Goal: Task Accomplishment & Management: Use online tool/utility

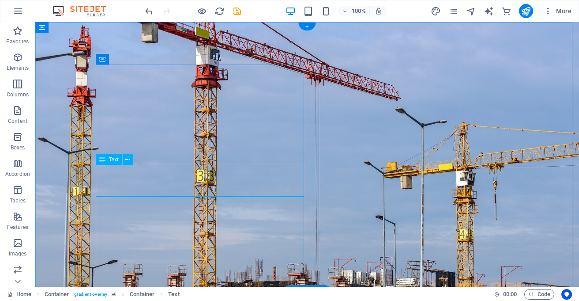
click at [134, 192] on div "Drag here to replace the existing content. Press “Ctrl” if you want to create a…" at bounding box center [307, 154] width 544 height 264
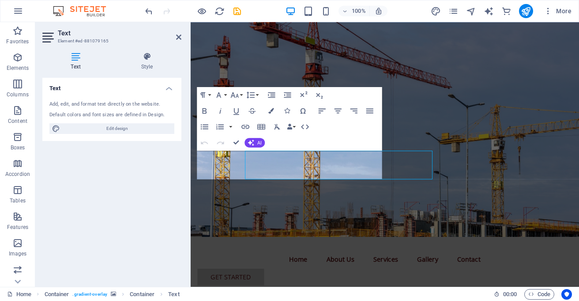
click at [439, 65] on figure at bounding box center [407, 141] width 432 height 238
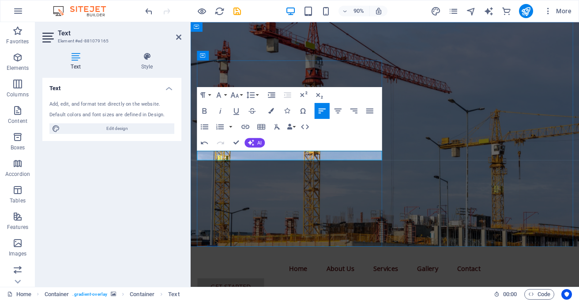
click at [297, 150] on div "Paragraph Format Normal Heading 1 Heading 2 Heading 3 Heading 4 Heading 5 Headi…" at bounding box center [289, 119] width 185 height 64
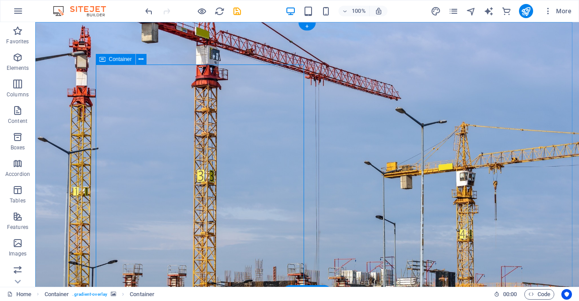
click at [139, 58] on icon at bounding box center [141, 59] width 5 height 9
click at [18, 58] on icon "button" at bounding box center [17, 57] width 11 height 11
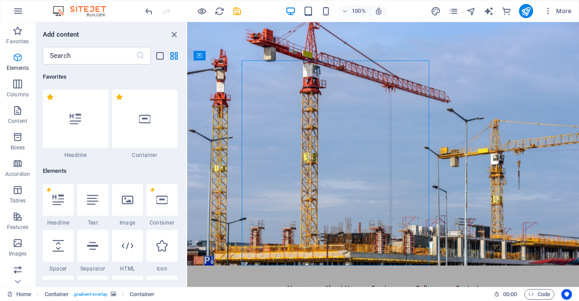
click at [18, 58] on icon "button" at bounding box center [17, 57] width 11 height 11
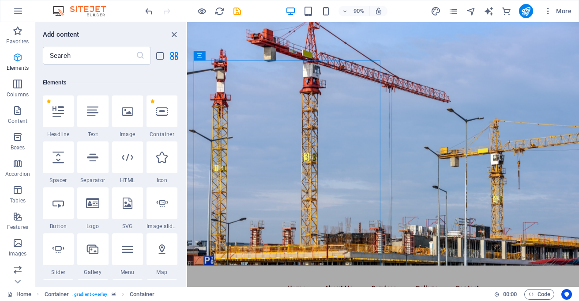
scroll to position [94, 0]
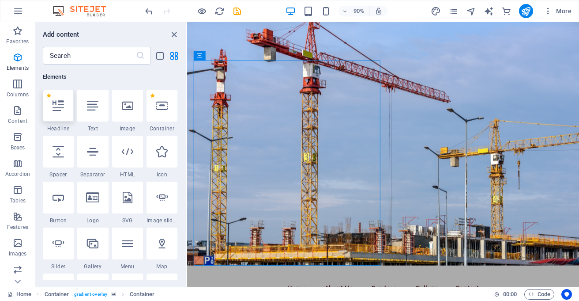
click at [58, 106] on icon at bounding box center [58, 105] width 11 height 11
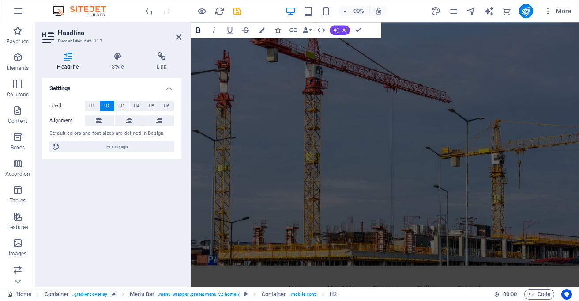
click at [200, 29] on icon "button" at bounding box center [198, 30] width 10 height 10
click at [197, 30] on icon "button" at bounding box center [198, 30] width 4 height 6
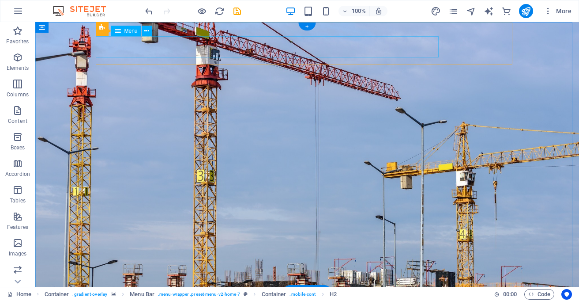
click at [122, 30] on div "Menu" at bounding box center [126, 31] width 30 height 11
click at [146, 30] on icon at bounding box center [146, 30] width 5 height 9
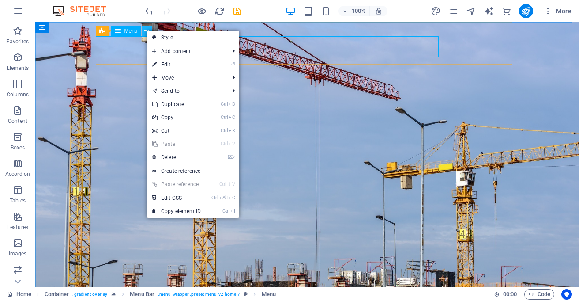
click at [146, 30] on icon at bounding box center [146, 30] width 5 height 9
click at [86, 122] on figure at bounding box center [307, 157] width 544 height 270
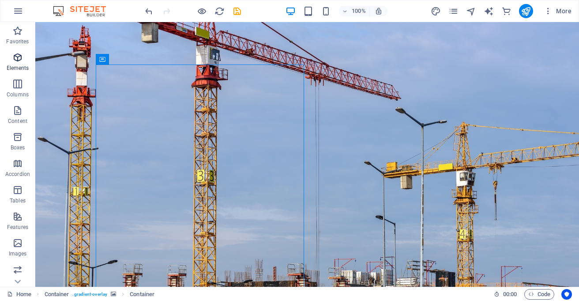
click at [15, 61] on icon "button" at bounding box center [17, 57] width 11 height 11
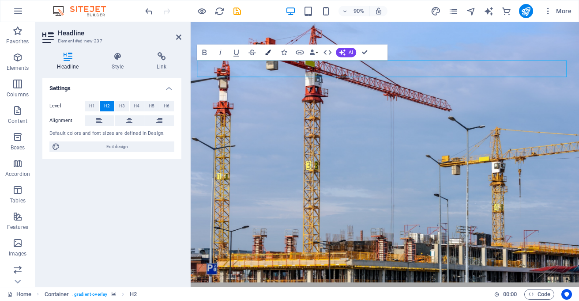
click at [266, 52] on icon "button" at bounding box center [268, 52] width 6 height 6
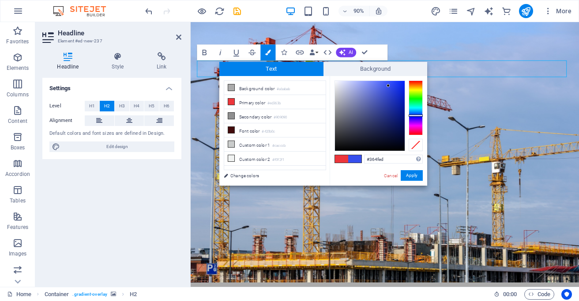
click at [415, 115] on div at bounding box center [416, 107] width 14 height 55
click at [338, 144] on div at bounding box center [370, 116] width 70 height 70
click at [350, 155] on span at bounding box center [354, 159] width 13 height 8
click at [415, 170] on button "Apply" at bounding box center [412, 175] width 22 height 11
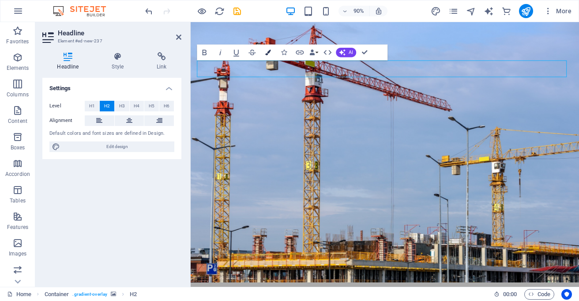
click at [266, 53] on icon "button" at bounding box center [268, 52] width 6 height 6
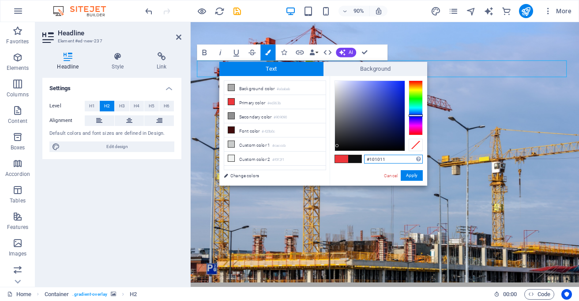
click at [337, 146] on div at bounding box center [370, 116] width 70 height 70
click at [338, 145] on div at bounding box center [336, 145] width 3 height 3
click at [402, 147] on div at bounding box center [370, 116] width 70 height 70
click at [402, 147] on div at bounding box center [402, 147] width 3 height 3
click at [355, 157] on span at bounding box center [354, 159] width 13 height 8
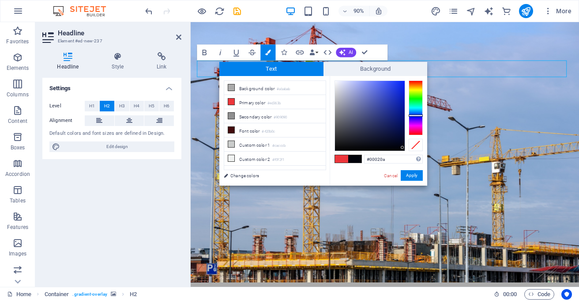
click at [355, 157] on span at bounding box center [354, 159] width 13 height 8
click at [416, 175] on button "Apply" at bounding box center [412, 175] width 22 height 11
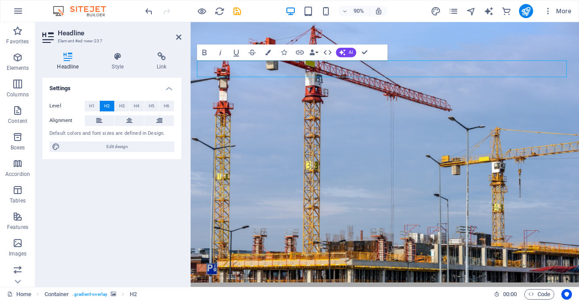
drag, startPoint x: 314, startPoint y: 72, endPoint x: 192, endPoint y: 75, distance: 121.4
click at [192, 75] on div "New headline Menu Home About Us Services Gallery Contact Get Started ​Phakama H…" at bounding box center [407, 305] width 432 height 567
click at [267, 54] on icon "button" at bounding box center [268, 52] width 6 height 6
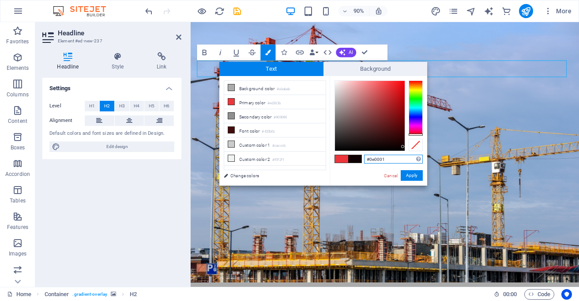
click at [403, 147] on div at bounding box center [370, 116] width 70 height 70
click at [403, 147] on div at bounding box center [402, 147] width 3 height 3
click at [403, 150] on div at bounding box center [378, 115] width 88 height 71
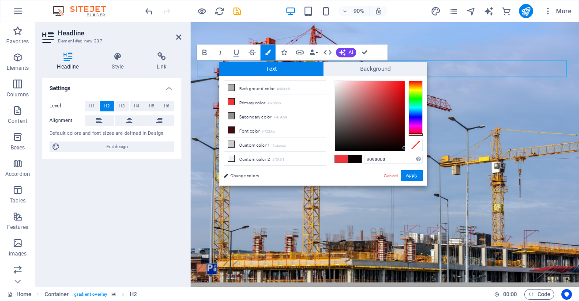
type input "#040000"
click at [405, 149] on div at bounding box center [403, 148] width 3 height 3
click at [407, 173] on button "Apply" at bounding box center [412, 175] width 22 height 11
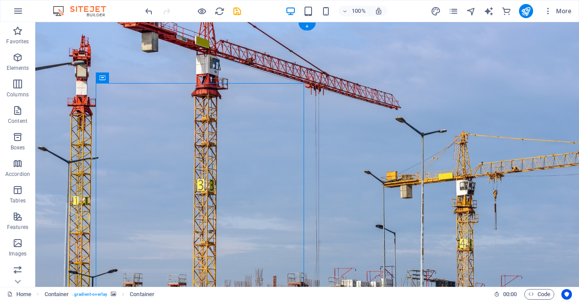
click at [308, 121] on figure at bounding box center [307, 166] width 544 height 289
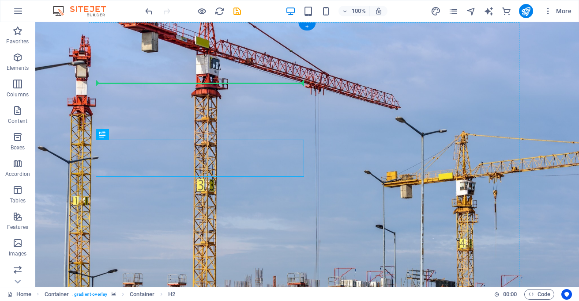
drag, startPoint x: 149, startPoint y: 156, endPoint x: 116, endPoint y: 106, distance: 60.1
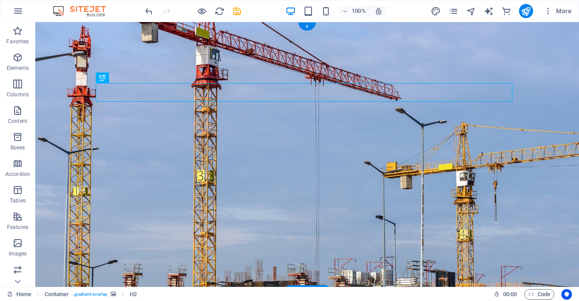
drag, startPoint x: 312, startPoint y: 92, endPoint x: 263, endPoint y: 91, distance: 49.0
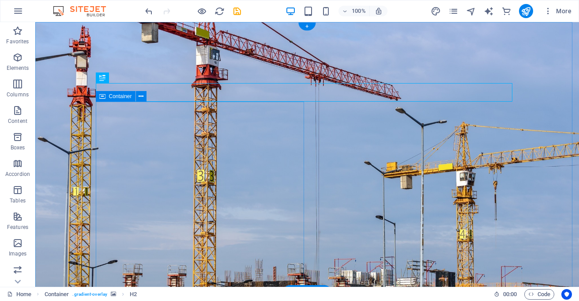
drag, startPoint x: 173, startPoint y: 101, endPoint x: 171, endPoint y: 94, distance: 7.7
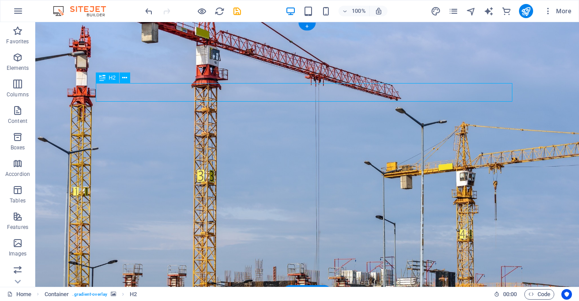
click at [123, 78] on icon at bounding box center [124, 77] width 5 height 9
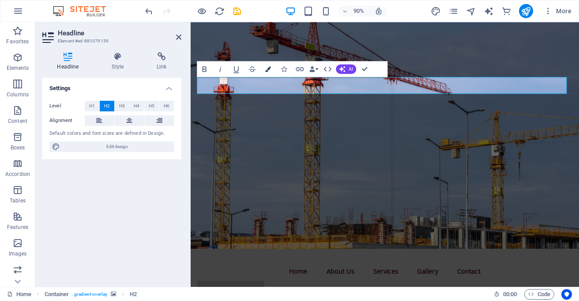
click at [264, 68] on button "Colors" at bounding box center [267, 69] width 15 height 16
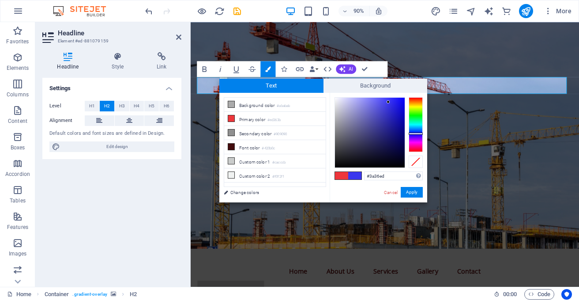
click at [416, 133] on div at bounding box center [416, 124] width 14 height 55
click at [411, 190] on button "Apply" at bounding box center [412, 192] width 22 height 11
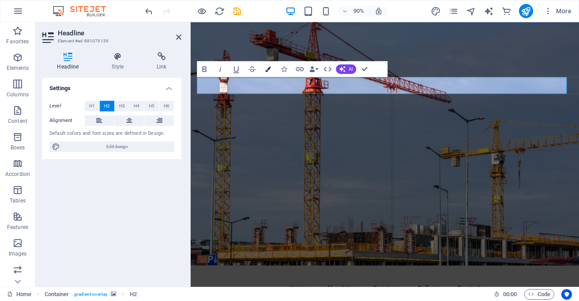
click at [267, 68] on icon "button" at bounding box center [268, 69] width 6 height 6
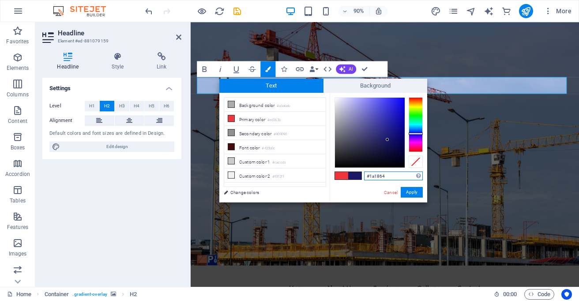
click at [387, 139] on div at bounding box center [370, 133] width 70 height 70
click at [387, 133] on div at bounding box center [370, 133] width 70 height 70
click at [387, 127] on div at bounding box center [370, 133] width 70 height 70
click at [389, 118] on div at bounding box center [370, 133] width 70 height 70
type input "#1a15d2"
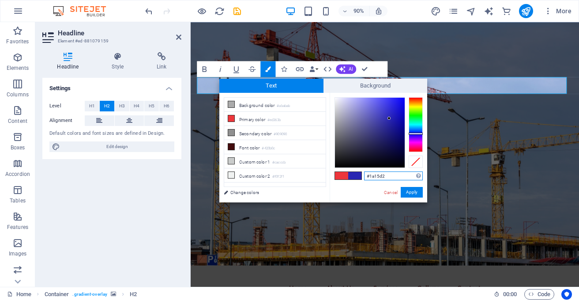
click at [397, 109] on div at bounding box center [370, 133] width 70 height 70
click at [409, 190] on button "Apply" at bounding box center [412, 192] width 22 height 11
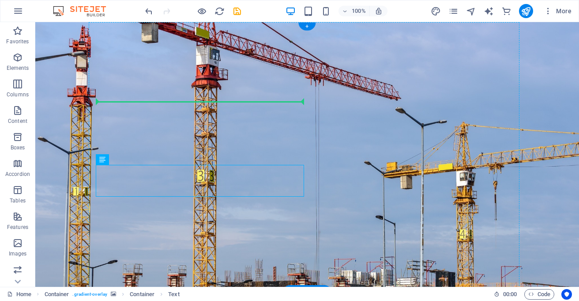
drag, startPoint x: 147, startPoint y: 180, endPoint x: 114, endPoint y: 124, distance: 64.7
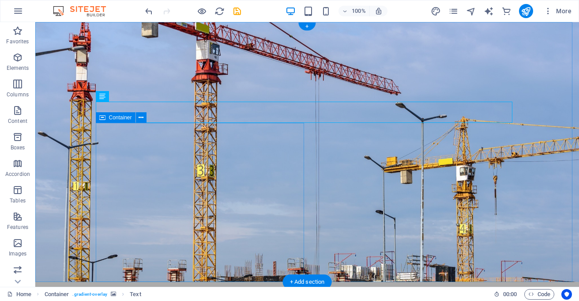
drag, startPoint x: 144, startPoint y: 120, endPoint x: 106, endPoint y: 120, distance: 37.5
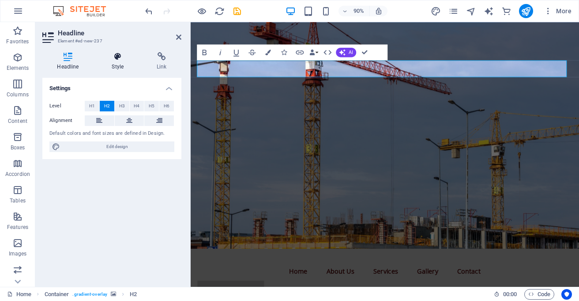
click at [115, 62] on h4 "Style" at bounding box center [119, 61] width 45 height 19
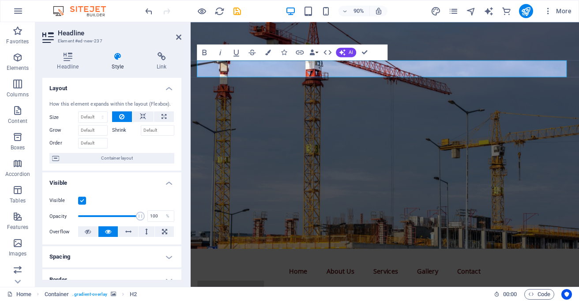
drag, startPoint x: 179, startPoint y: 121, endPoint x: 176, endPoint y: 139, distance: 18.8
click at [176, 139] on div "How this element expands within the layout (Flexbox). Size Default auto px % 1/…" at bounding box center [111, 132] width 139 height 77
drag, startPoint x: 180, startPoint y: 143, endPoint x: 178, endPoint y: 169, distance: 26.1
click at [178, 169] on div "How this element expands within the layout (Flexbox). Size Default auto px % 1/…" at bounding box center [111, 132] width 139 height 77
drag, startPoint x: 181, startPoint y: 179, endPoint x: 180, endPoint y: 214, distance: 35.3
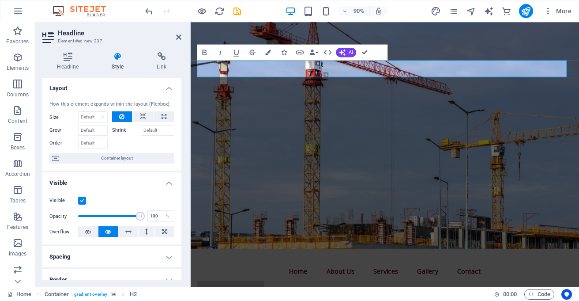
click at [180, 214] on div "Headline Style Link Settings Level H1 H2 H3 H4 H5 H6 Alignment Default colors a…" at bounding box center [111, 165] width 153 height 241
click at [179, 271] on h4 "Border" at bounding box center [111, 279] width 139 height 21
click at [179, 271] on h4 "Border" at bounding box center [111, 277] width 139 height 16
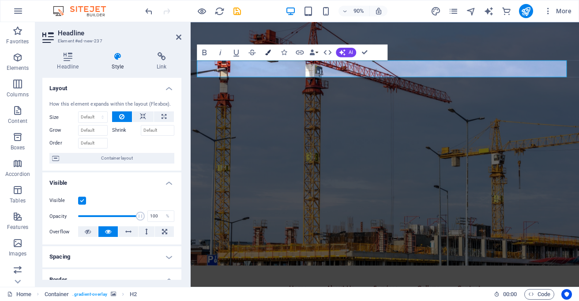
click at [269, 53] on icon "button" at bounding box center [268, 52] width 6 height 6
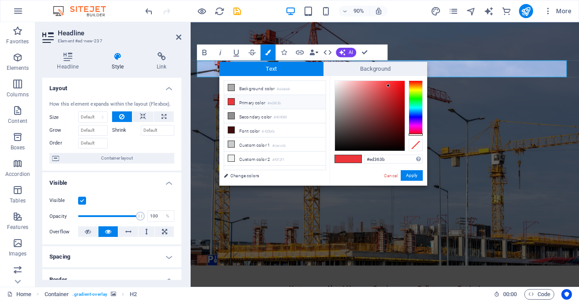
type input "#140101"
click at [402, 145] on div at bounding box center [370, 116] width 70 height 70
click at [410, 170] on button "Apply" at bounding box center [412, 175] width 22 height 11
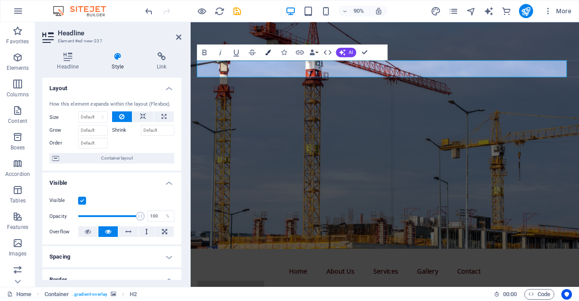
click at [268, 51] on icon "button" at bounding box center [268, 52] width 6 height 6
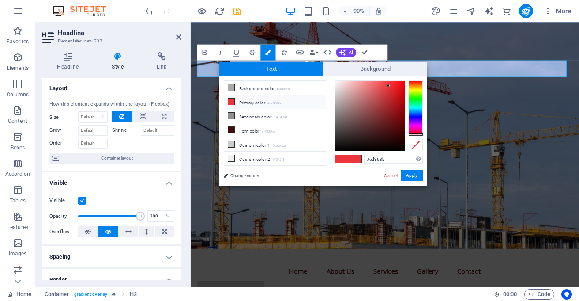
type input "#090000"
click at [404, 148] on div at bounding box center [370, 116] width 70 height 70
click at [410, 174] on button "Apply" at bounding box center [412, 175] width 22 height 11
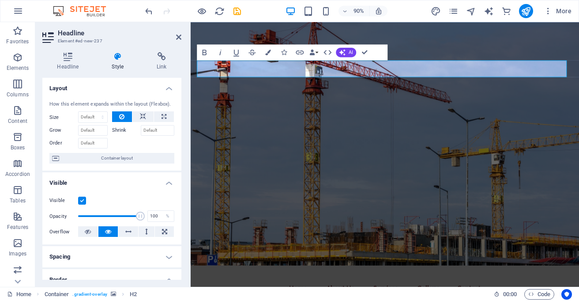
click at [424, 167] on figure at bounding box center [407, 157] width 432 height 270
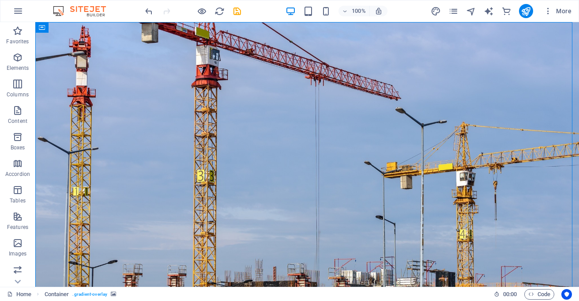
click at [334, 213] on figure at bounding box center [307, 157] width 544 height 270
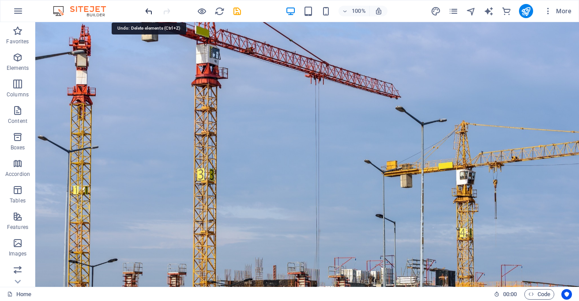
click at [145, 10] on icon "undo" at bounding box center [149, 11] width 10 height 10
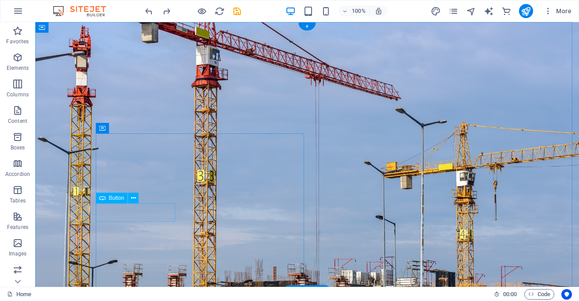
click at [134, 196] on icon at bounding box center [133, 197] width 5 height 9
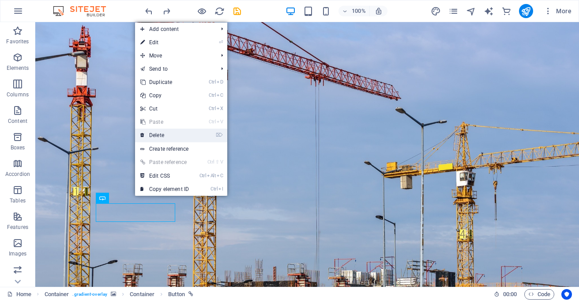
click at [160, 136] on link "⌦ Delete" at bounding box center [164, 134] width 59 height 13
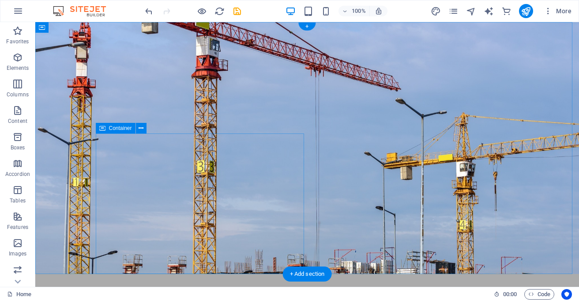
click at [357, 150] on figure at bounding box center [307, 148] width 544 height 252
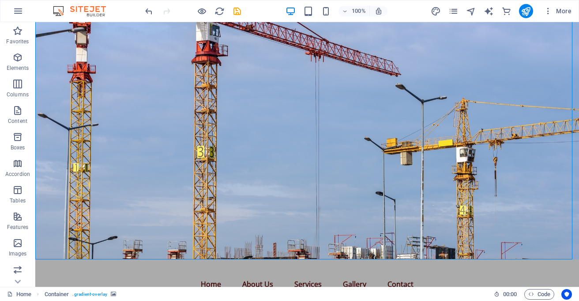
scroll to position [5, 0]
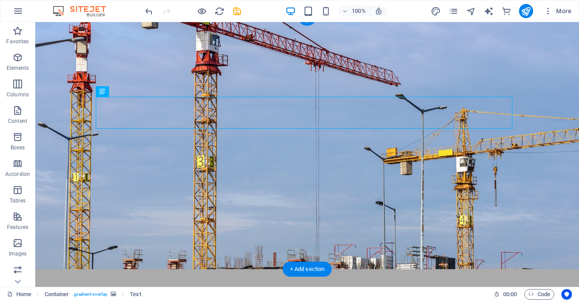
click at [409, 180] on figure at bounding box center [307, 143] width 544 height 252
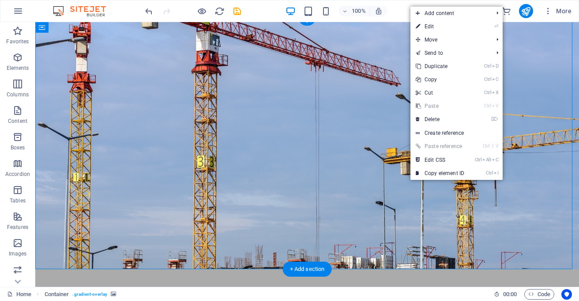
click at [399, 177] on figure at bounding box center [307, 143] width 544 height 252
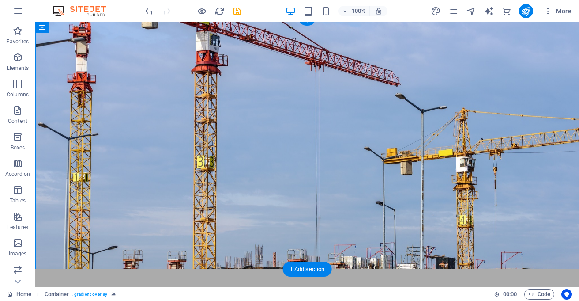
click at [399, 177] on figure at bounding box center [307, 143] width 544 height 252
click at [385, 156] on figure at bounding box center [307, 143] width 544 height 252
click at [20, 56] on icon "button" at bounding box center [17, 57] width 11 height 11
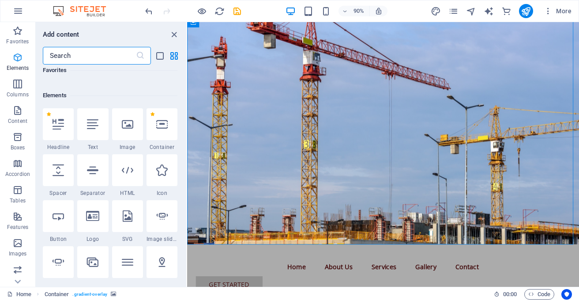
scroll to position [94, 0]
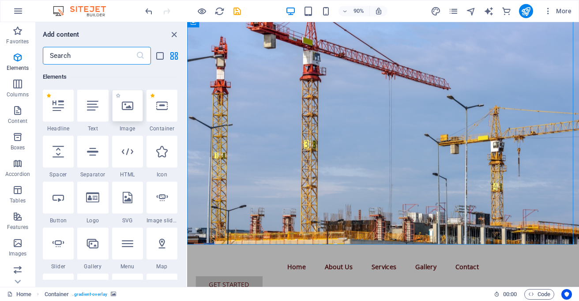
click at [124, 98] on div at bounding box center [127, 106] width 31 height 32
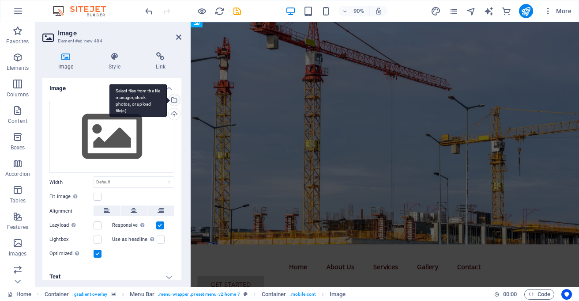
click at [173, 98] on div "Select files from the file manager, stock photos, or upload file(s)" at bounding box center [173, 100] width 13 height 13
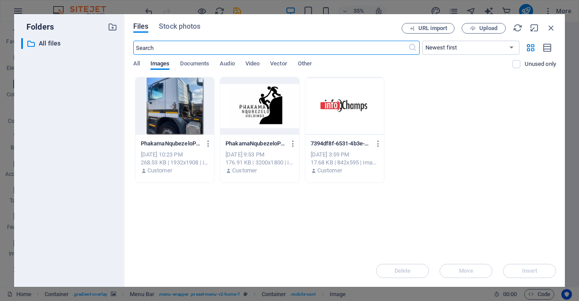
click at [260, 107] on div at bounding box center [259, 105] width 79 height 57
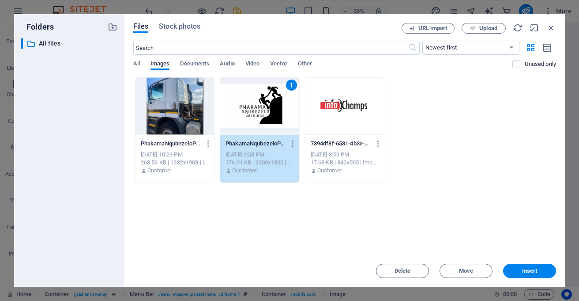
click at [179, 114] on div at bounding box center [174, 105] width 79 height 57
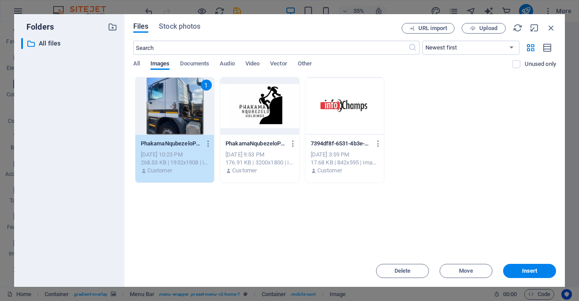
click at [244, 117] on div at bounding box center [259, 105] width 79 height 57
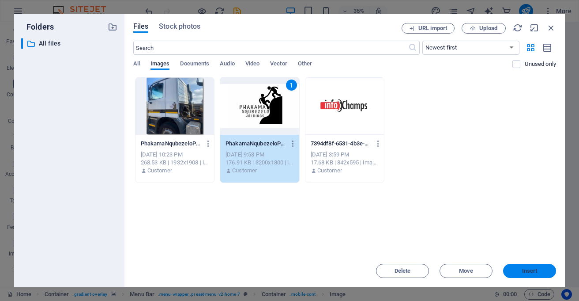
click at [534, 270] on span "Insert" at bounding box center [529, 270] width 15 height 5
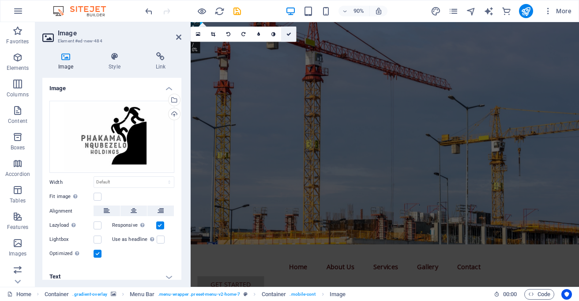
click at [291, 31] on link at bounding box center [288, 33] width 15 height 15
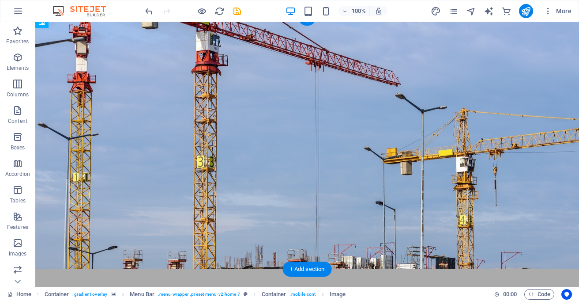
click at [428, 178] on figure at bounding box center [307, 143] width 544 height 252
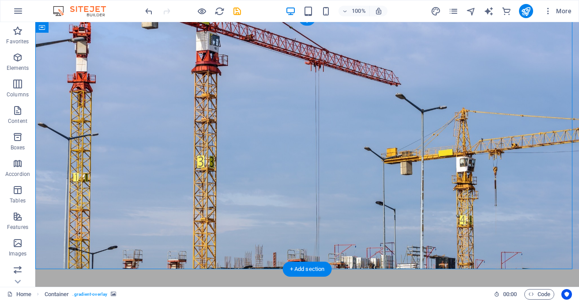
click at [428, 178] on figure at bounding box center [307, 143] width 544 height 252
click at [299, 195] on figure at bounding box center [307, 143] width 544 height 252
select select "header"
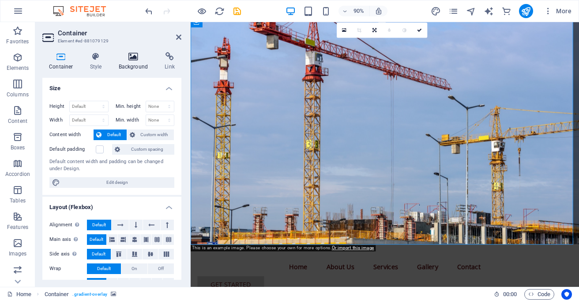
click at [129, 64] on h4 "Background" at bounding box center [135, 61] width 46 height 19
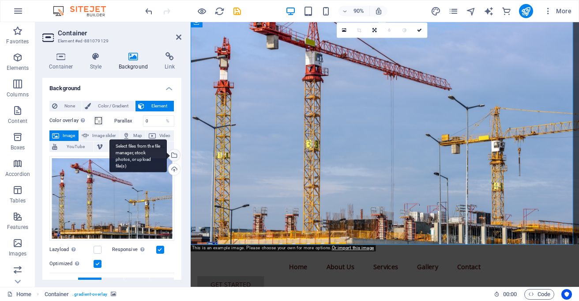
click at [172, 154] on div "Select files from the file manager, stock photos, or upload file(s)" at bounding box center [173, 155] width 13 height 13
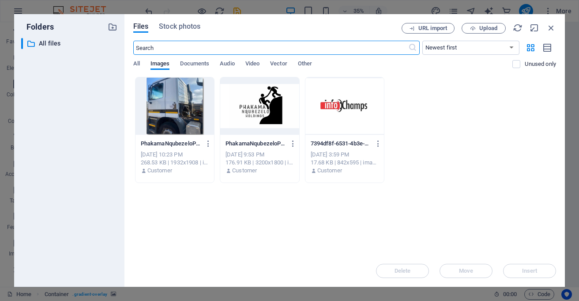
click at [260, 90] on div at bounding box center [259, 105] width 79 height 57
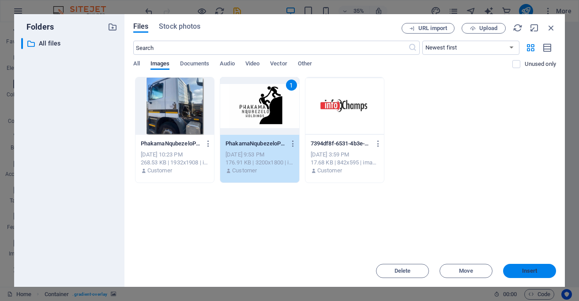
click at [523, 269] on span "Insert" at bounding box center [529, 270] width 15 height 5
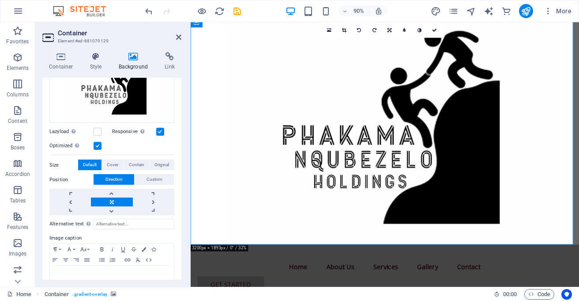
scroll to position [106, 0]
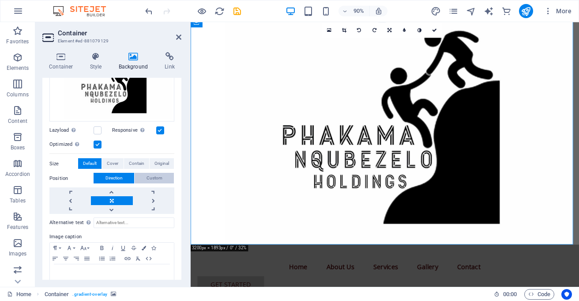
drag, startPoint x: 184, startPoint y: 253, endPoint x: 138, endPoint y: 175, distance: 90.2
click at [138, 175] on div "Container Style Background Link Size Height Default px rem % vh vw Min. height …" at bounding box center [111, 165] width 153 height 241
click at [148, 180] on span "Custom" at bounding box center [155, 178] width 16 height 11
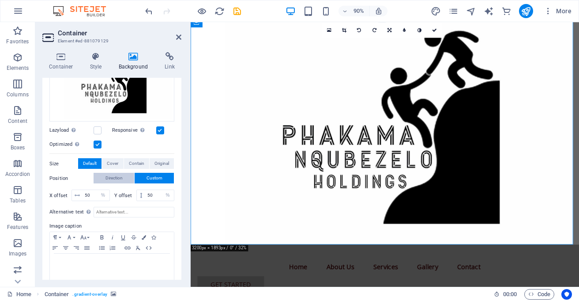
click at [115, 179] on span "Direction" at bounding box center [113, 178] width 17 height 11
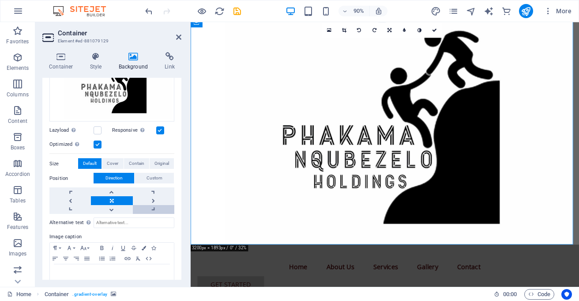
click at [150, 205] on link at bounding box center [153, 209] width 41 height 9
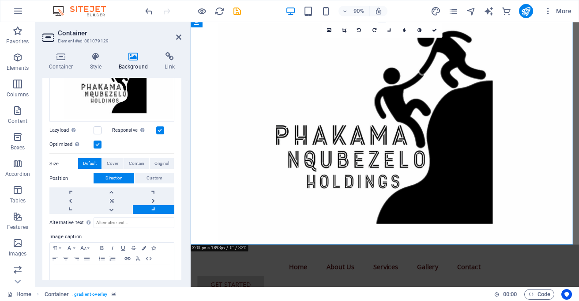
click at [150, 205] on link at bounding box center [153, 209] width 41 height 9
click at [68, 207] on link at bounding box center [69, 209] width 41 height 9
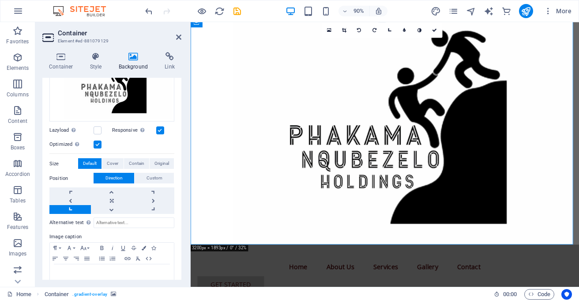
click at [68, 207] on link at bounding box center [69, 209] width 41 height 9
click at [108, 197] on link at bounding box center [111, 200] width 41 height 9
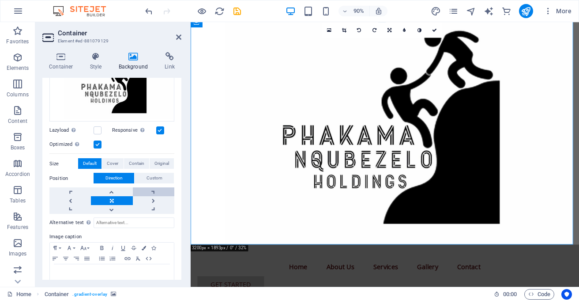
click at [156, 187] on link at bounding box center [153, 191] width 41 height 9
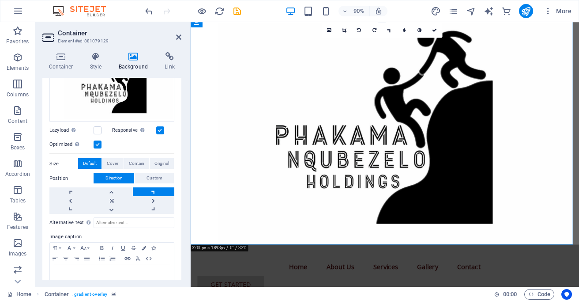
click at [156, 187] on link at bounding box center [153, 191] width 41 height 9
click at [70, 187] on link at bounding box center [69, 191] width 41 height 9
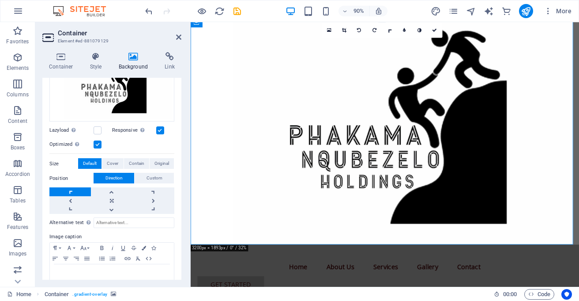
click at [70, 187] on link at bounding box center [69, 191] width 41 height 9
click at [105, 207] on link at bounding box center [111, 209] width 41 height 9
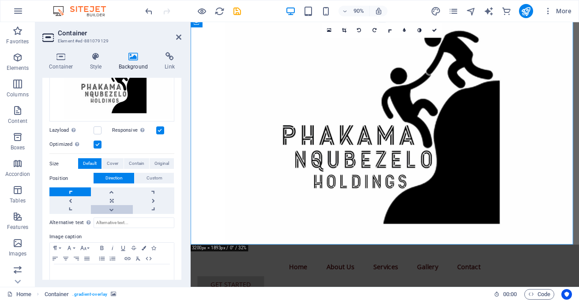
click at [105, 207] on link at bounding box center [111, 209] width 41 height 9
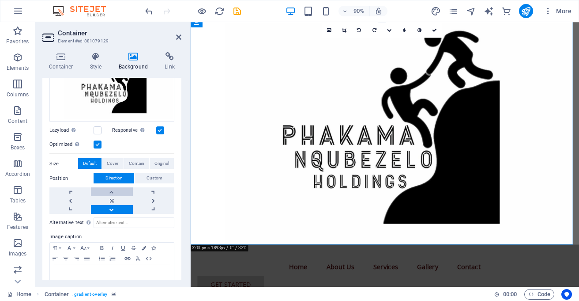
click at [109, 188] on link at bounding box center [111, 191] width 41 height 9
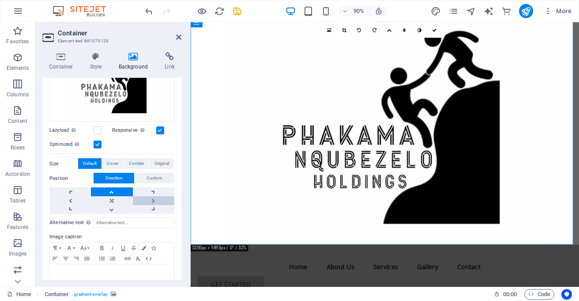
click at [149, 203] on link at bounding box center [153, 200] width 41 height 9
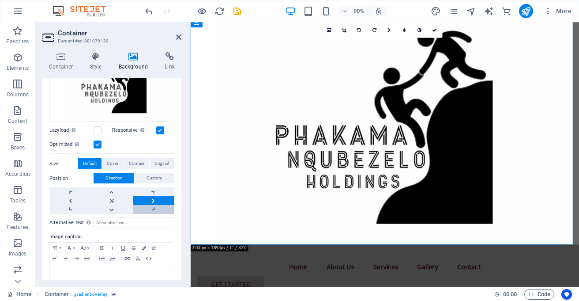
click at [156, 206] on link at bounding box center [153, 209] width 41 height 9
click at [155, 206] on link at bounding box center [153, 209] width 41 height 9
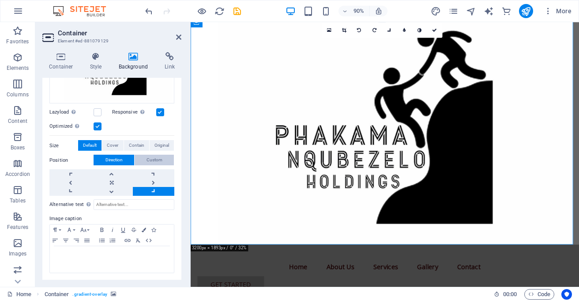
click at [150, 161] on span "Custom" at bounding box center [155, 159] width 16 height 11
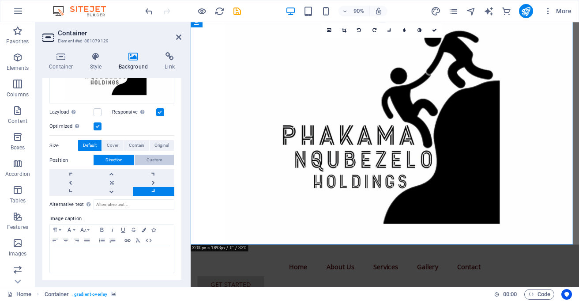
scroll to position [114, 0]
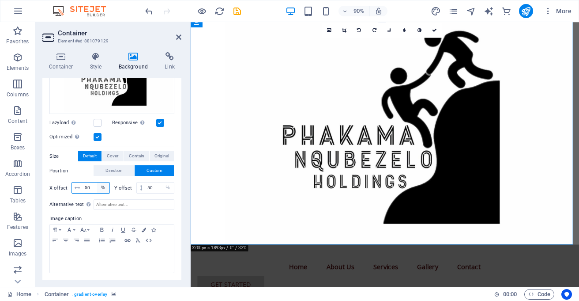
click at [99, 188] on select "px rem % vh vw" at bounding box center [103, 187] width 12 height 11
click at [78, 187] on icon at bounding box center [77, 187] width 5 height 5
click at [91, 184] on input "50" at bounding box center [96, 187] width 27 height 11
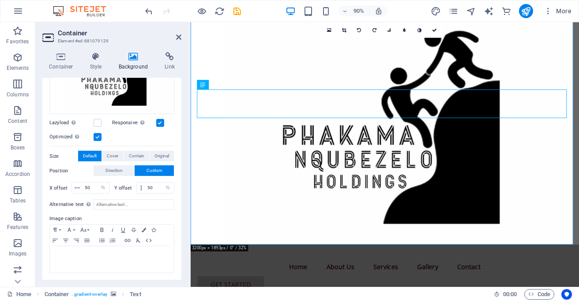
click at [476, 191] on figure at bounding box center [407, 143] width 432 height 252
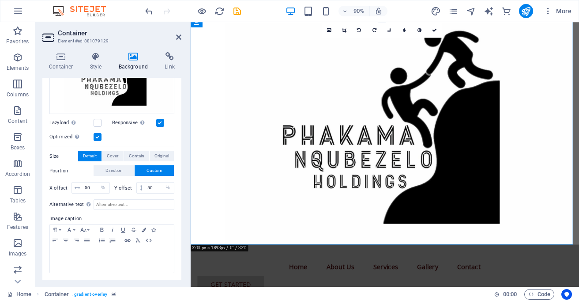
click at [579, 101] on figure at bounding box center [407, 143] width 432 height 252
click at [504, 179] on figure at bounding box center [407, 143] width 432 height 252
click at [435, 30] on icon at bounding box center [434, 30] width 5 height 5
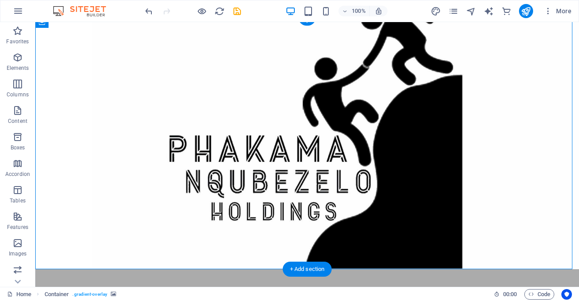
click at [395, 139] on figure at bounding box center [307, 143] width 544 height 252
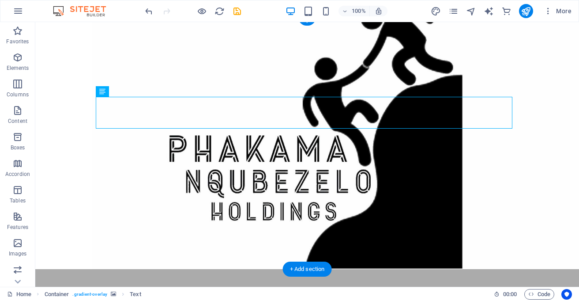
click at [484, 171] on figure at bounding box center [307, 143] width 544 height 252
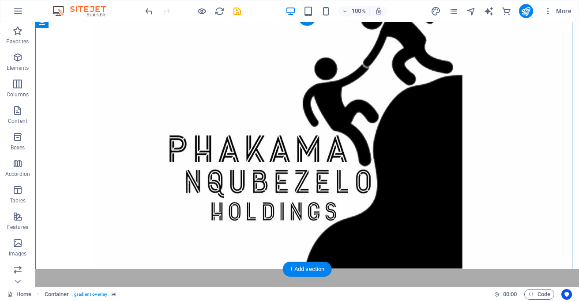
click at [520, 128] on figure at bounding box center [307, 143] width 544 height 252
select select "%"
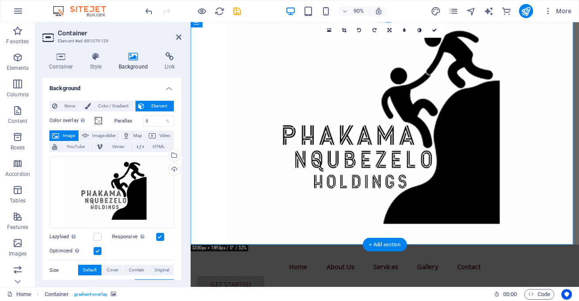
click at [556, 139] on figure at bounding box center [407, 143] width 432 height 252
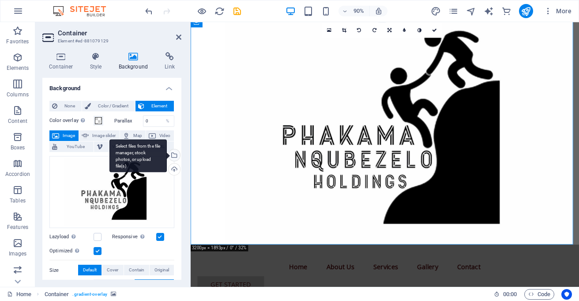
click at [172, 157] on div "Select files from the file manager, stock photos, or upload file(s)" at bounding box center [173, 155] width 13 height 13
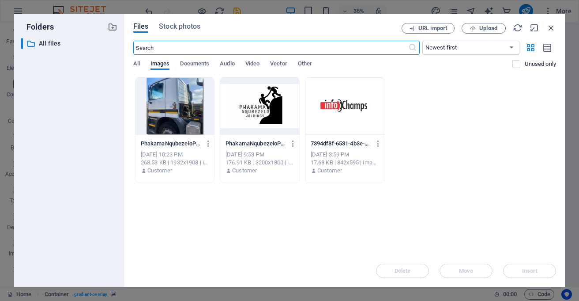
click at [174, 106] on div at bounding box center [174, 105] width 79 height 57
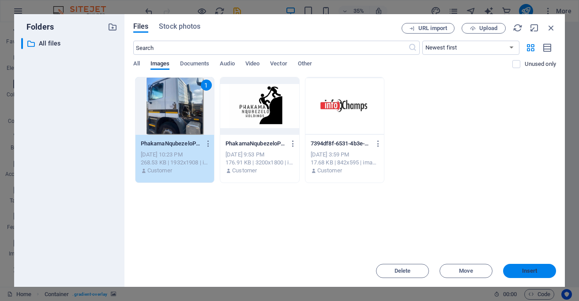
click at [529, 269] on span "Insert" at bounding box center [529, 270] width 15 height 5
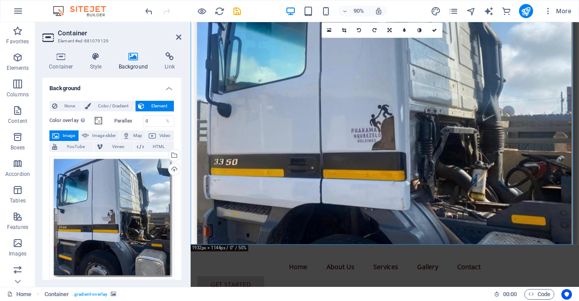
drag, startPoint x: 181, startPoint y: 179, endPoint x: 177, endPoint y: 202, distance: 22.9
click at [177, 202] on div "Container Style Background Link Size Height Default px rem % vh vw Min. height …" at bounding box center [111, 165] width 153 height 241
drag, startPoint x: 178, startPoint y: 186, endPoint x: 174, endPoint y: 229, distance: 42.5
click at [174, 229] on div "None Color / Gradient Element Stretch background to full-width Color overlay Pl…" at bounding box center [111, 270] width 139 height 352
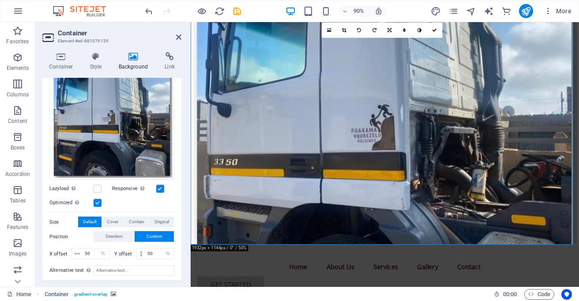
scroll to position [106, 0]
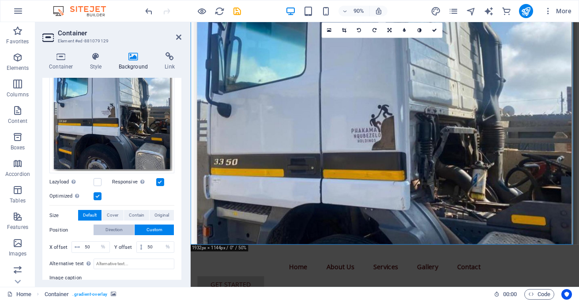
click at [102, 227] on button "Direction" at bounding box center [114, 229] width 41 height 11
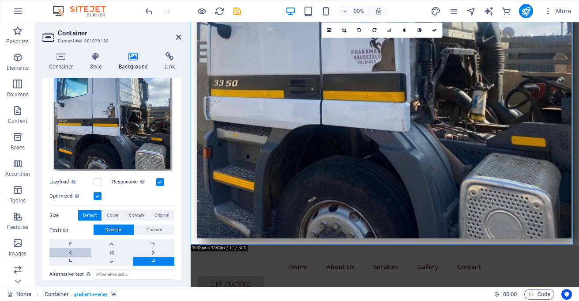
click at [68, 249] on link at bounding box center [69, 252] width 41 height 9
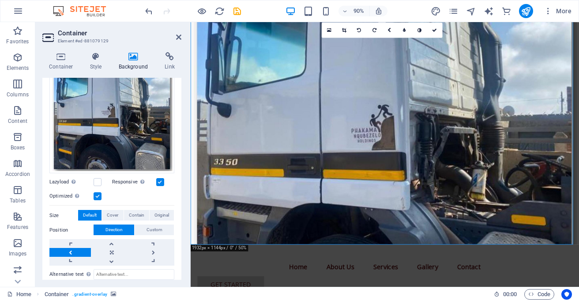
click at [68, 249] on link at bounding box center [69, 252] width 41 height 9
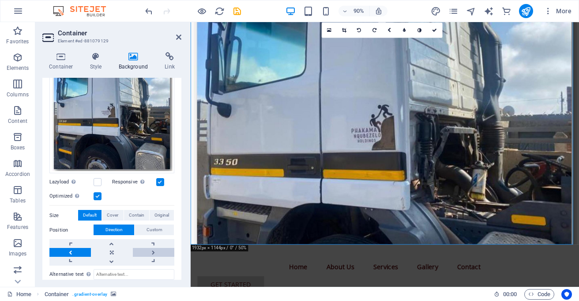
click at [152, 248] on link at bounding box center [153, 252] width 41 height 9
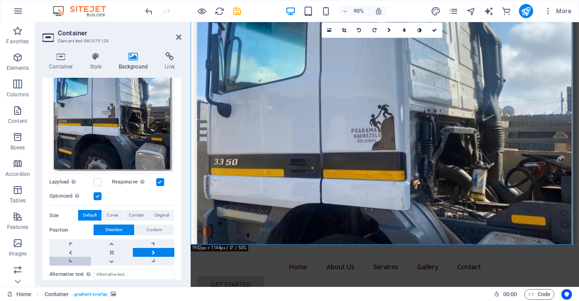
click at [71, 256] on link at bounding box center [69, 260] width 41 height 9
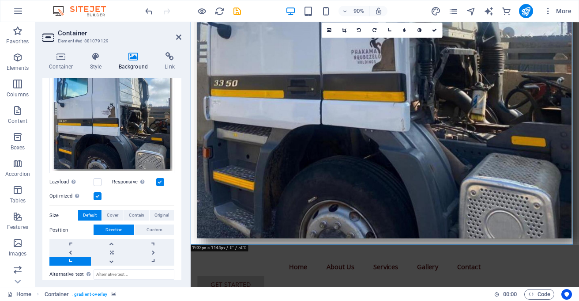
click at [71, 256] on link at bounding box center [69, 260] width 41 height 9
click at [152, 241] on link at bounding box center [153, 243] width 41 height 9
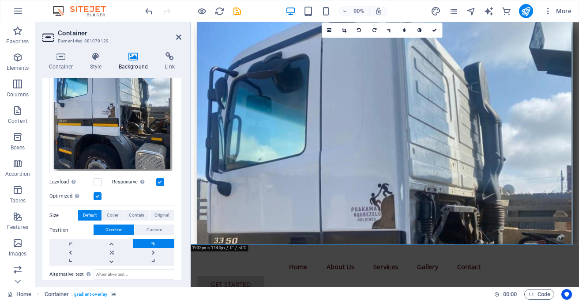
click at [152, 241] on link at bounding box center [153, 243] width 41 height 9
click at [114, 259] on link at bounding box center [111, 260] width 41 height 9
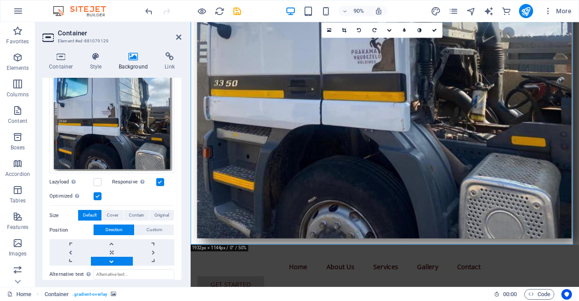
click at [114, 259] on link at bounding box center [111, 260] width 41 height 9
click at [69, 250] on link at bounding box center [69, 252] width 41 height 9
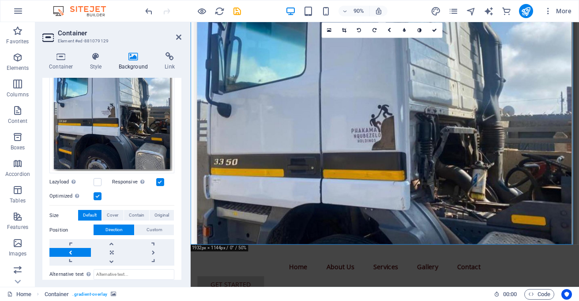
click at [69, 250] on link at bounding box center [69, 252] width 41 height 9
click at [154, 248] on link at bounding box center [153, 252] width 41 height 9
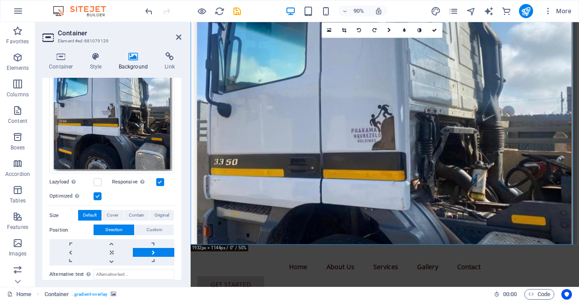
click at [154, 248] on link at bounding box center [153, 252] width 41 height 9
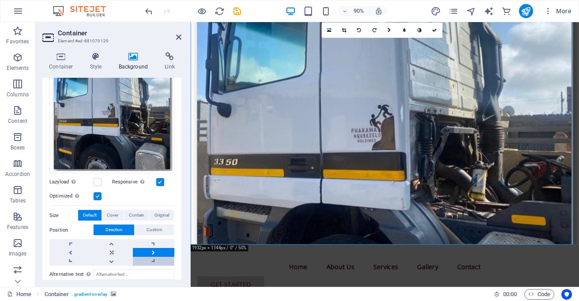
click at [150, 256] on link at bounding box center [153, 260] width 41 height 9
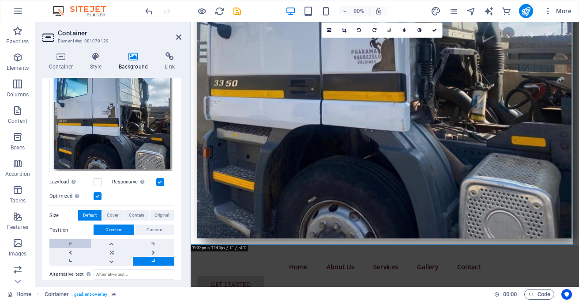
click at [70, 239] on link at bounding box center [69, 243] width 41 height 9
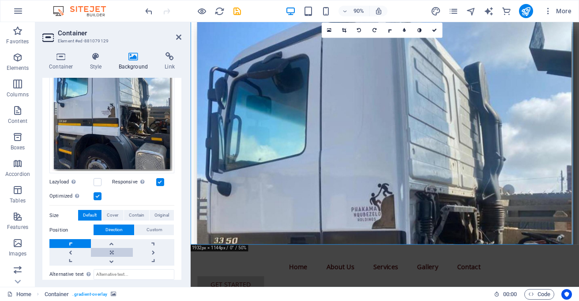
click at [114, 248] on link at bounding box center [111, 252] width 41 height 9
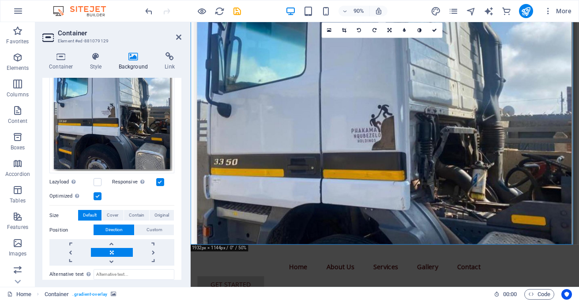
click at [114, 248] on link at bounding box center [111, 252] width 41 height 9
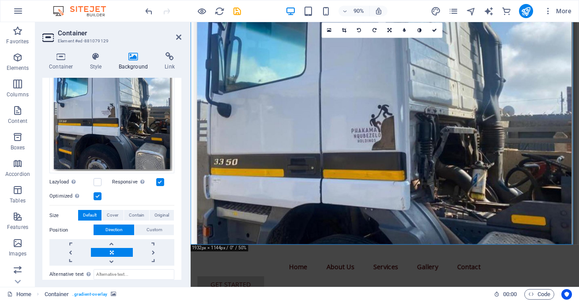
drag, startPoint x: 181, startPoint y: 138, endPoint x: 181, endPoint y: 98, distance: 39.7
click at [181, 98] on div "Container Style Background Link Size Height Default px rem % vh vw Min. height …" at bounding box center [111, 165] width 153 height 241
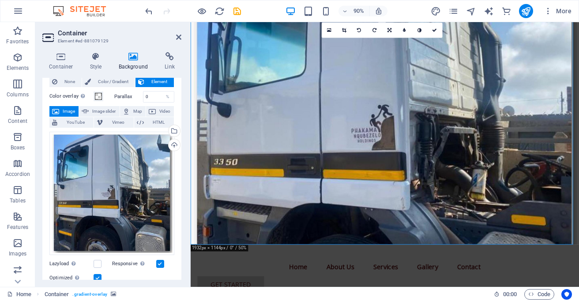
scroll to position [19, 0]
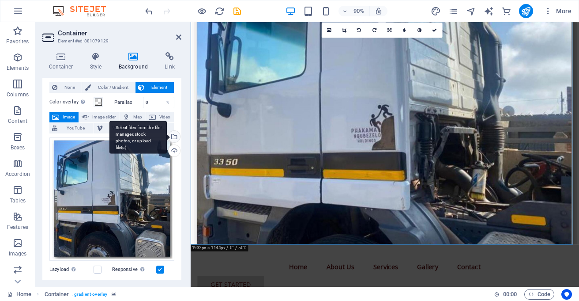
click at [173, 136] on div "Select files from the file manager, stock photos, or upload file(s)" at bounding box center [173, 137] width 13 height 13
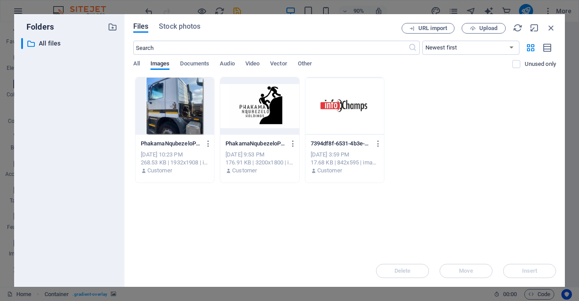
click at [173, 136] on div "PhakamaNqubezeloProfile2-images-0-4VzwRvoUsKU1xKJCw4X1GQ.jpg PhakamaNqubezeloPr…" at bounding box center [175, 143] width 68 height 14
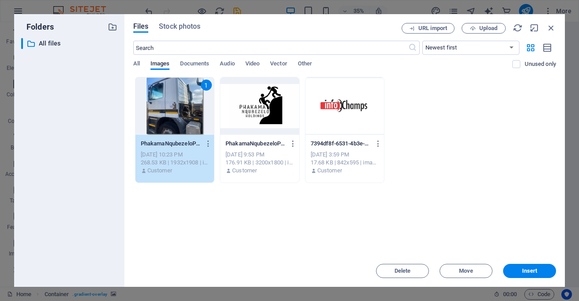
click at [177, 113] on div "1" at bounding box center [174, 105] width 79 height 57
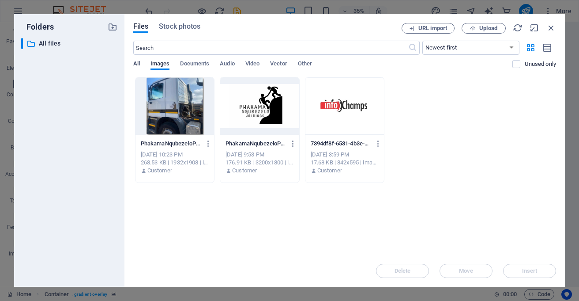
click at [136, 64] on span "All" at bounding box center [136, 64] width 7 height 12
click at [234, 231] on div "Drop files here to upload them instantly PhakamaNqubezeloProfile2-images-0-4Vzw…" at bounding box center [344, 166] width 423 height 178
click at [519, 64] on label at bounding box center [516, 64] width 8 height 8
click at [0, 0] on input "checkbox" at bounding box center [0, 0] width 0 height 0
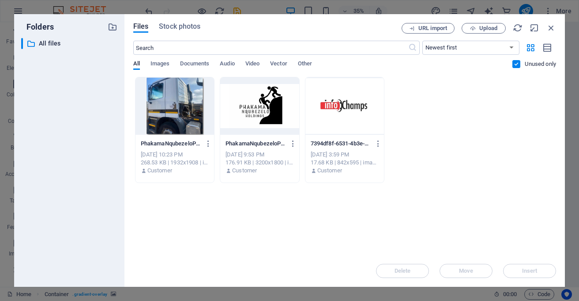
click at [446, 147] on div "PhakamaNqubezeloProfile2-images-0-4VzwRvoUsKU1xKJCw4X1GQ.jpg PhakamaNqubezeloPr…" at bounding box center [344, 130] width 423 height 106
click at [163, 62] on span "Images" at bounding box center [159, 64] width 19 height 12
click at [264, 105] on div at bounding box center [259, 105] width 79 height 57
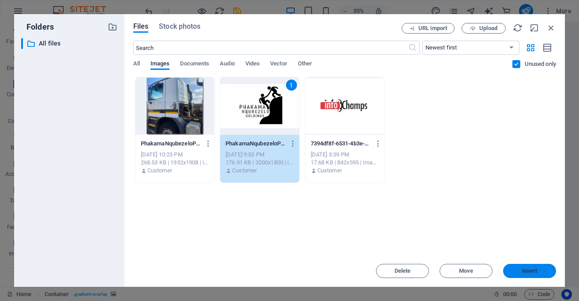
click at [525, 270] on span "Insert" at bounding box center [529, 270] width 15 height 5
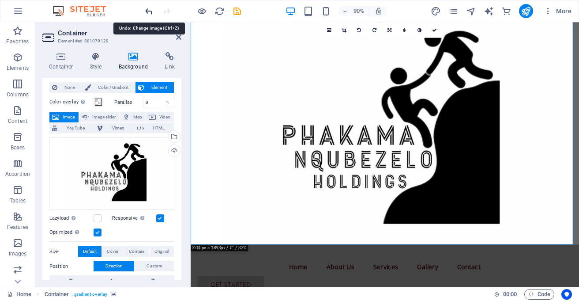
click at [153, 14] on icon "undo" at bounding box center [149, 11] width 10 height 10
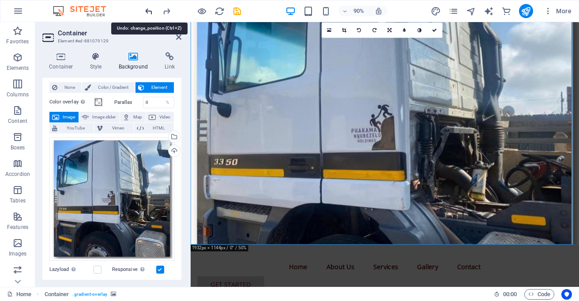
click at [153, 14] on icon "undo" at bounding box center [149, 11] width 10 height 10
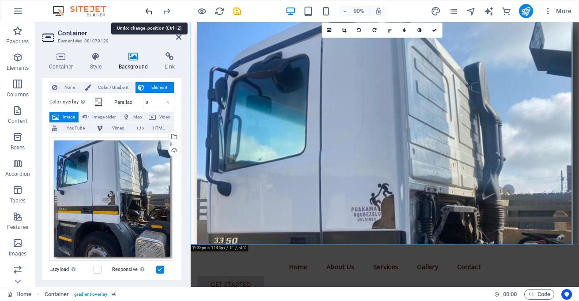
click at [153, 14] on icon "undo" at bounding box center [149, 11] width 10 height 10
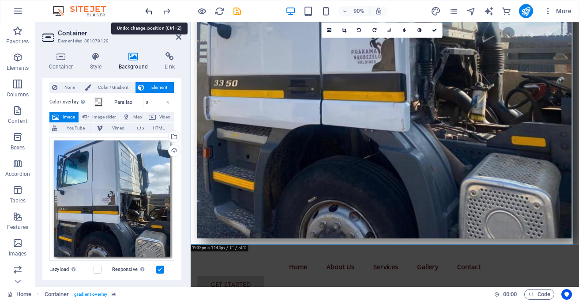
click at [153, 14] on icon "undo" at bounding box center [149, 11] width 10 height 10
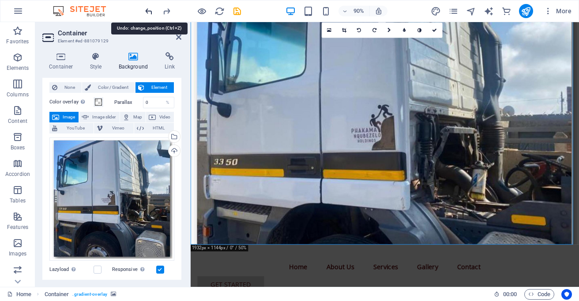
click at [153, 14] on icon "undo" at bounding box center [149, 11] width 10 height 10
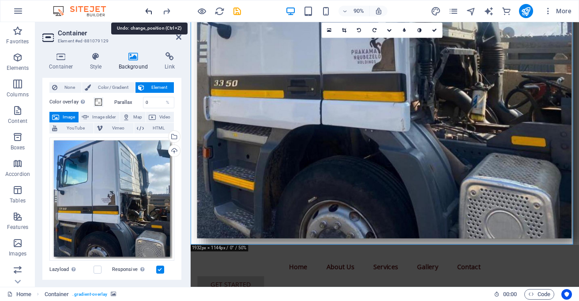
click at [153, 14] on icon "undo" at bounding box center [149, 11] width 10 height 10
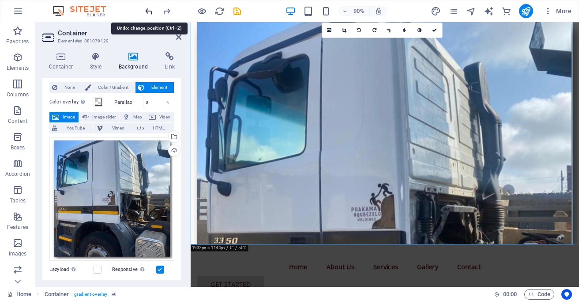
click at [153, 14] on icon "undo" at bounding box center [149, 11] width 10 height 10
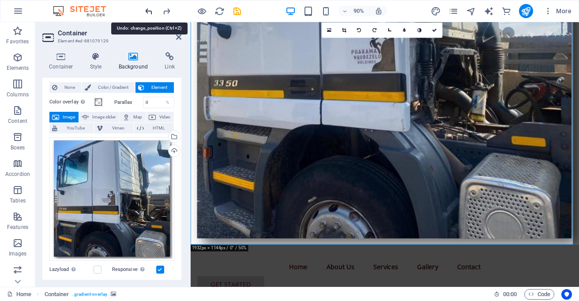
click at [153, 14] on icon "undo" at bounding box center [149, 11] width 10 height 10
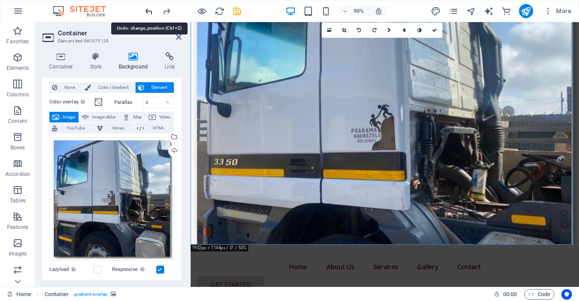
click at [153, 14] on icon "undo" at bounding box center [149, 11] width 10 height 10
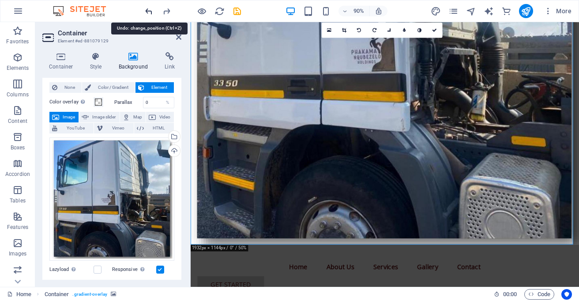
click at [153, 14] on icon "undo" at bounding box center [149, 11] width 10 height 10
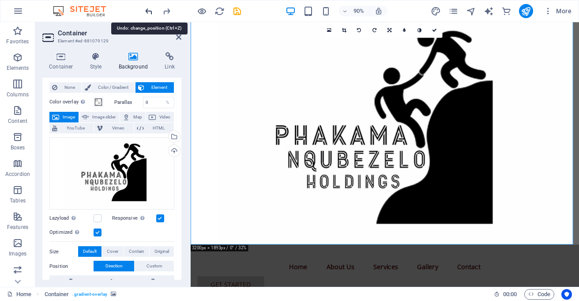
click at [147, 14] on icon "undo" at bounding box center [149, 11] width 10 height 10
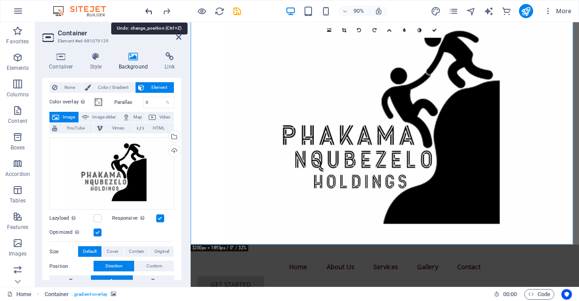
click at [147, 14] on icon "undo" at bounding box center [149, 11] width 10 height 10
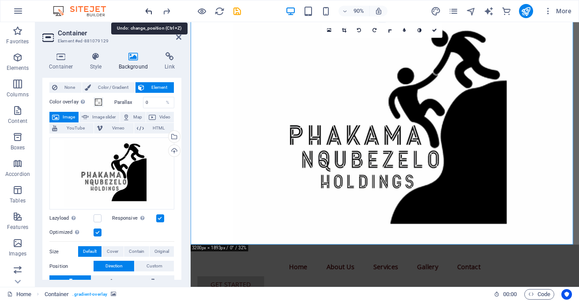
click at [147, 14] on icon "undo" at bounding box center [149, 11] width 10 height 10
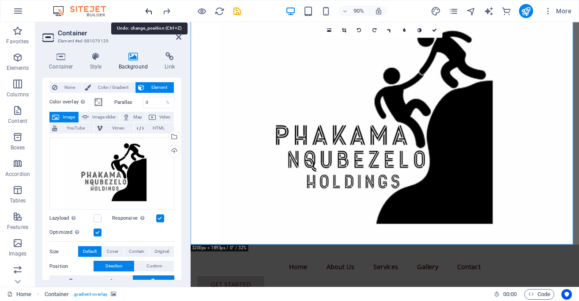
click at [147, 15] on icon "undo" at bounding box center [149, 11] width 10 height 10
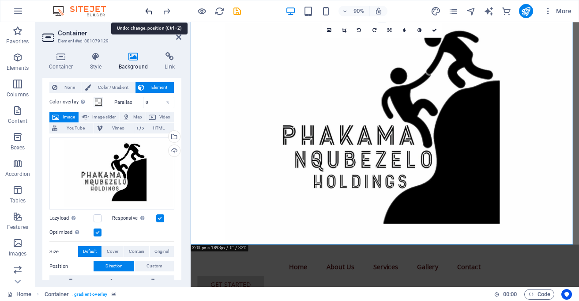
click at [147, 15] on icon "undo" at bounding box center [149, 11] width 10 height 10
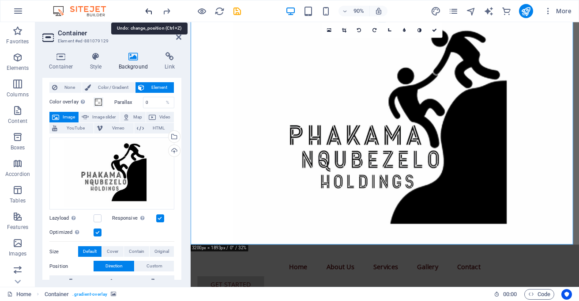
click at [147, 15] on icon "undo" at bounding box center [149, 11] width 10 height 10
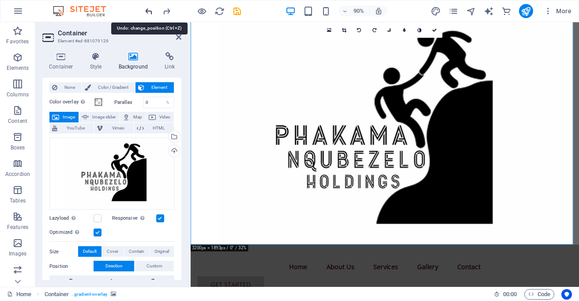
click at [147, 15] on icon "undo" at bounding box center [149, 11] width 10 height 10
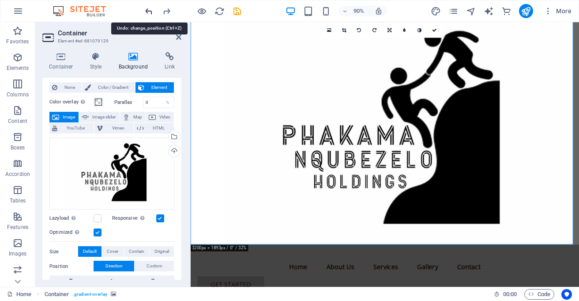
click at [147, 15] on icon "undo" at bounding box center [149, 11] width 10 height 10
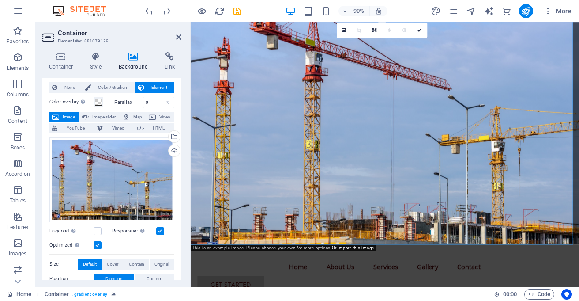
click at [420, 254] on figure at bounding box center [407, 143] width 432 height 252
click at [419, 254] on figure at bounding box center [407, 143] width 432 height 252
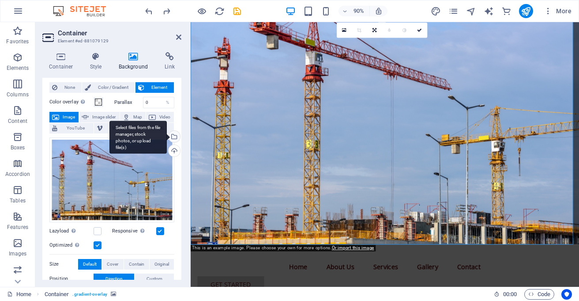
click at [175, 134] on div "Select files from the file manager, stock photos, or upload file(s)" at bounding box center [173, 137] width 13 height 13
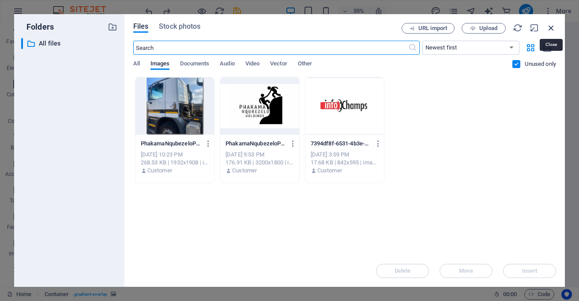
click at [551, 25] on icon "button" at bounding box center [551, 28] width 10 height 10
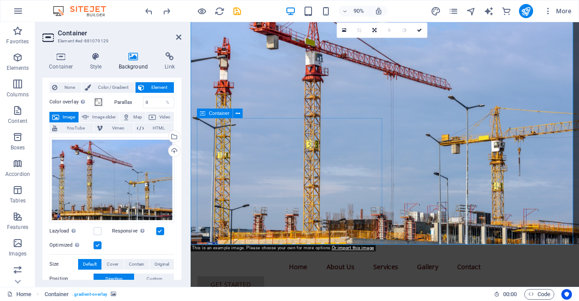
click at [208, 111] on div "Container" at bounding box center [215, 113] width 36 height 10
click at [237, 113] on icon at bounding box center [238, 113] width 4 height 8
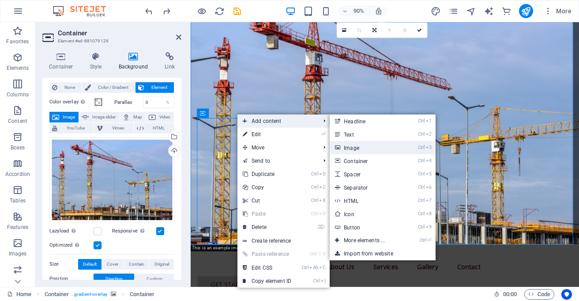
click at [344, 146] on link "Ctrl 3 Image" at bounding box center [366, 147] width 73 height 13
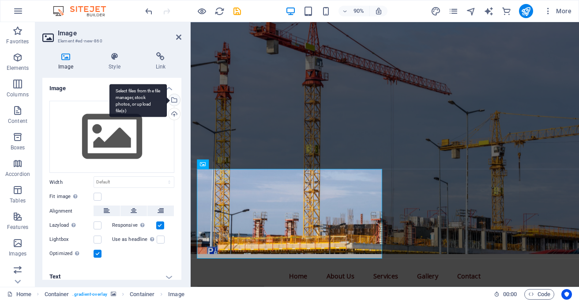
click at [172, 99] on div "Select files from the file manager, stock photos, or upload file(s)" at bounding box center [173, 100] width 13 height 13
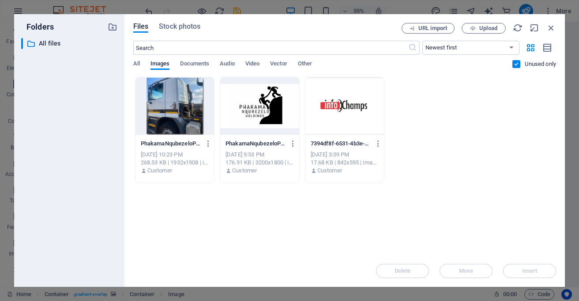
click at [267, 101] on div at bounding box center [259, 105] width 79 height 57
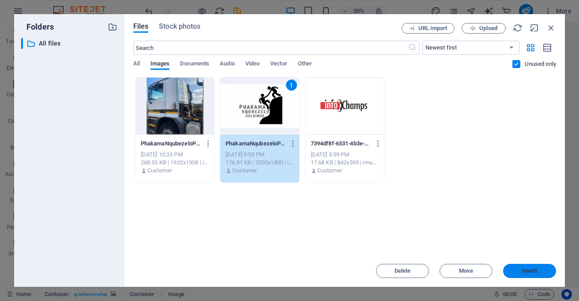
click at [529, 270] on span "Insert" at bounding box center [529, 270] width 15 height 5
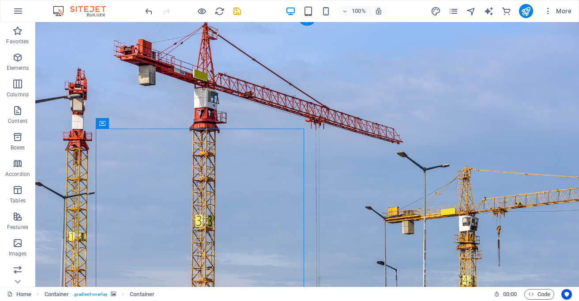
drag, startPoint x: 246, startPoint y: 179, endPoint x: 381, endPoint y: 163, distance: 136.0
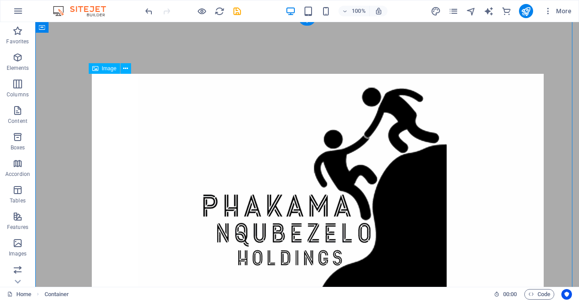
drag, startPoint x: 520, startPoint y: 75, endPoint x: 470, endPoint y: 106, distance: 58.9
click at [470, 106] on div at bounding box center [307, 214] width 544 height 394
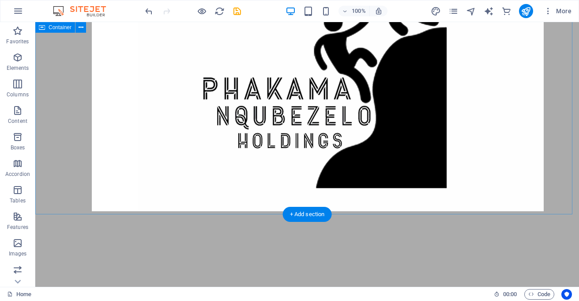
scroll to position [191, 0]
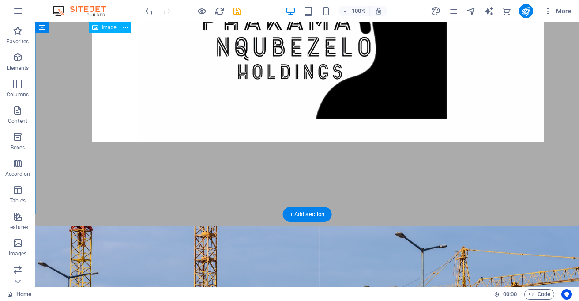
click at [511, 113] on figure at bounding box center [307, 15] width 431 height 254
click at [514, 127] on figure at bounding box center [307, 15] width 431 height 254
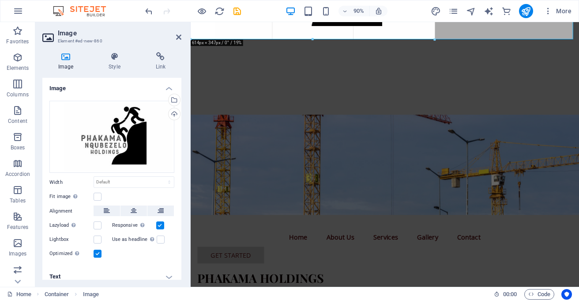
drag, startPoint x: 571, startPoint y: 115, endPoint x: 90, endPoint y: 8, distance: 493.0
type input "614"
select select "px"
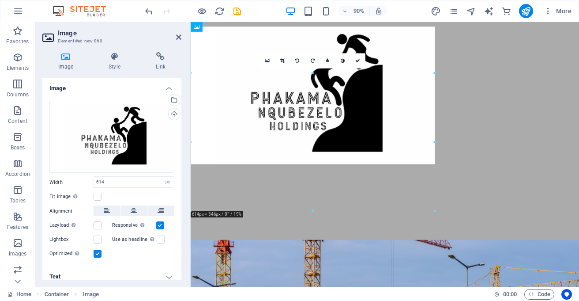
scroll to position [0, 0]
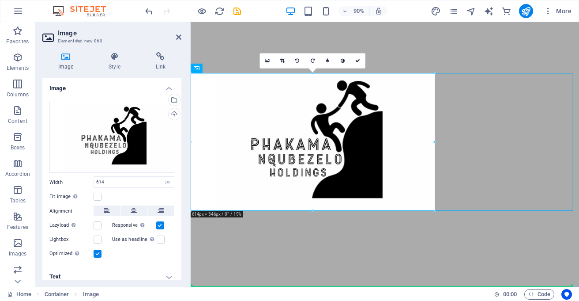
drag, startPoint x: 273, startPoint y: 158, endPoint x: 280, endPoint y: 248, distance: 91.2
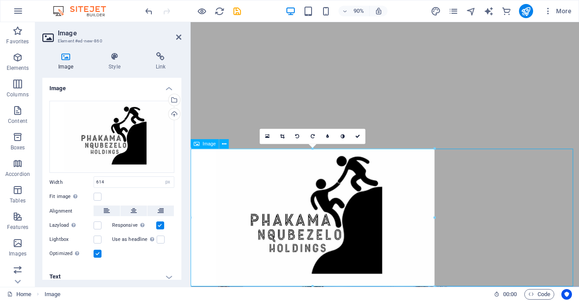
click at [382, 241] on figure at bounding box center [407, 238] width 432 height 153
click at [579, 160] on div at bounding box center [407, 92] width 432 height 140
click at [579, 92] on div at bounding box center [407, 92] width 432 height 140
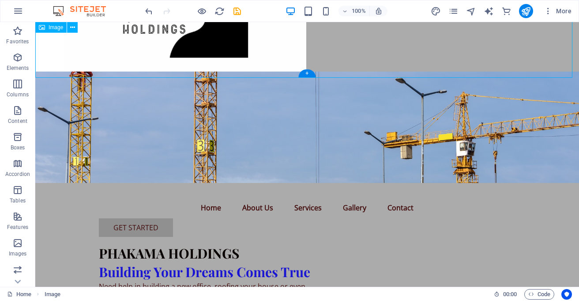
scroll to position [237, 0]
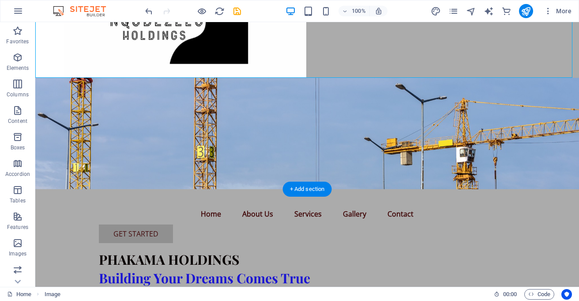
drag, startPoint x: 223, startPoint y: 43, endPoint x: 218, endPoint y: 249, distance: 206.2
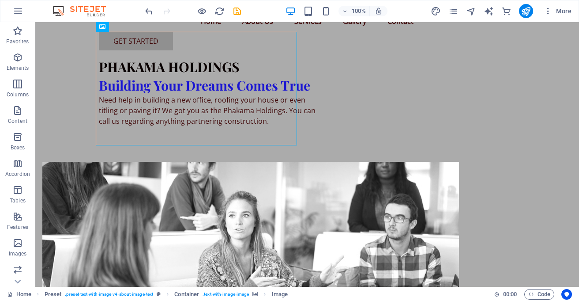
scroll to position [287, 0]
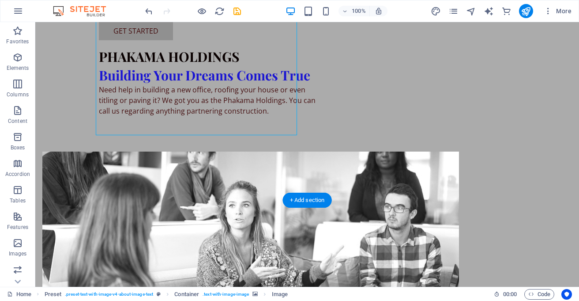
drag, startPoint x: 199, startPoint y: 90, endPoint x: 204, endPoint y: 160, distance: 70.3
click at [204, 160] on div at bounding box center [250, 299] width 417 height 296
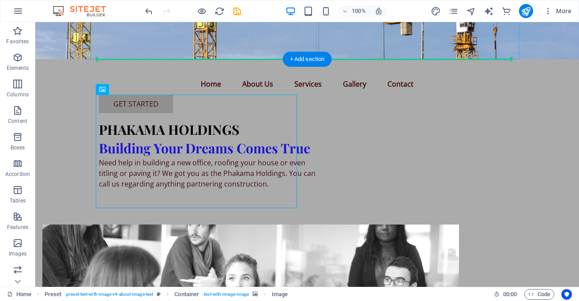
drag, startPoint x: 169, startPoint y: 49, endPoint x: 137, endPoint y: 50, distance: 31.8
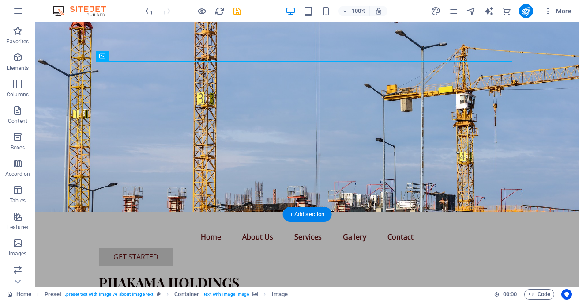
scroll to position [212, 0]
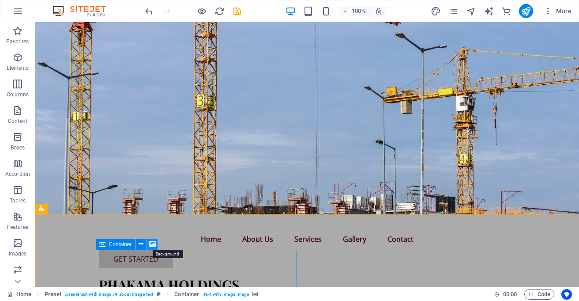
click at [152, 244] on icon at bounding box center [152, 243] width 7 height 9
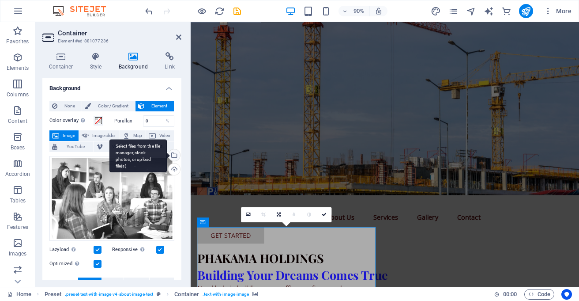
click at [173, 153] on div "Select files from the file manager, stock photos, or upload file(s)" at bounding box center [173, 155] width 13 height 13
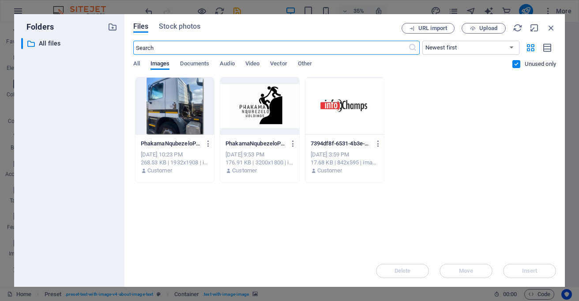
click at [237, 103] on div at bounding box center [259, 105] width 79 height 57
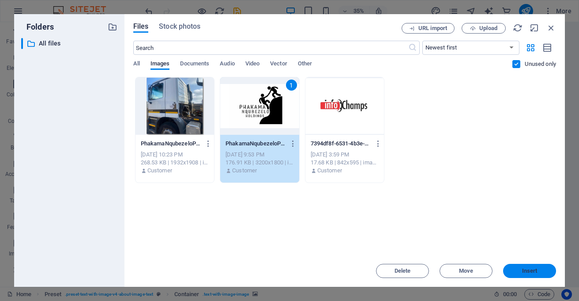
click at [519, 270] on span "Insert" at bounding box center [530, 270] width 46 height 5
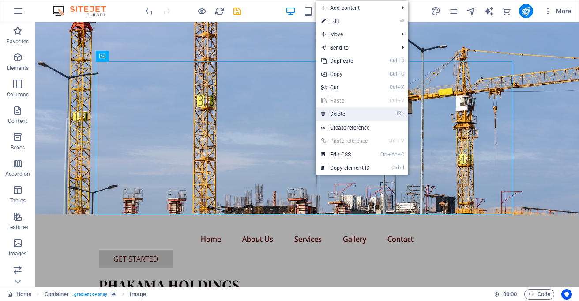
click at [349, 115] on link "⌦ Delete" at bounding box center [345, 113] width 59 height 13
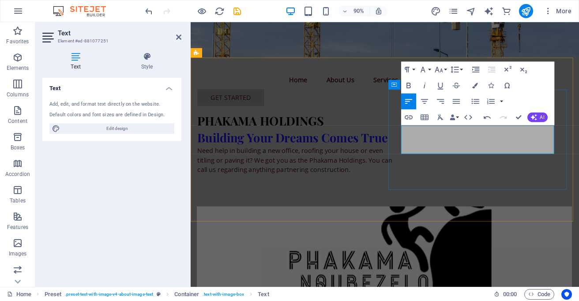
drag, startPoint x: 554, startPoint y: 140, endPoint x: 564, endPoint y: 140, distance: 10.2
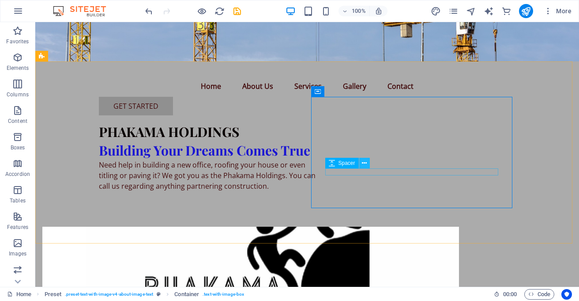
click at [361, 161] on button at bounding box center [364, 163] width 11 height 11
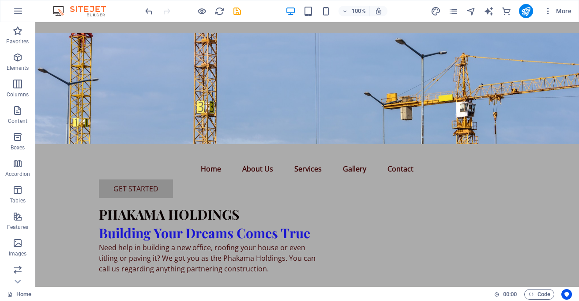
scroll to position [149, 0]
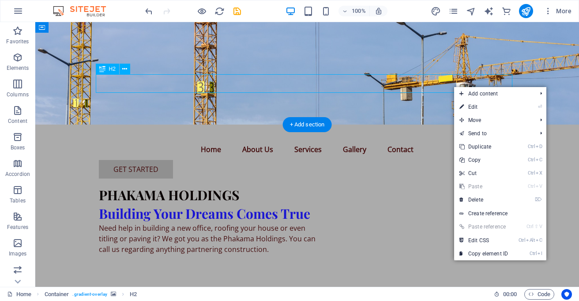
click at [421, 204] on div "Building Your Dreams Comes True" at bounding box center [307, 213] width 417 height 19
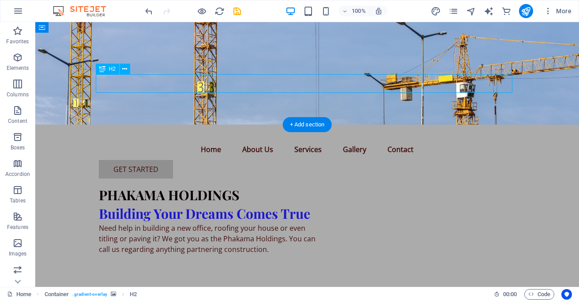
click at [421, 204] on div "Building Your Dreams Comes True" at bounding box center [307, 213] width 417 height 19
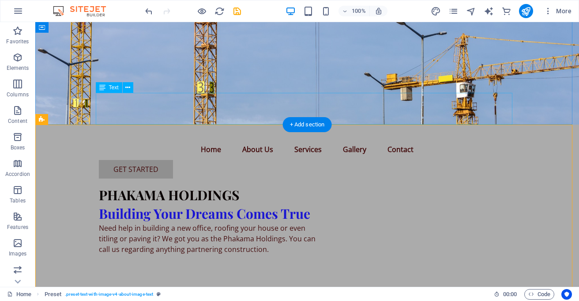
click at [468, 222] on div "Need help in building a new office, roofing your house or even titling or pavin…" at bounding box center [307, 238] width 417 height 32
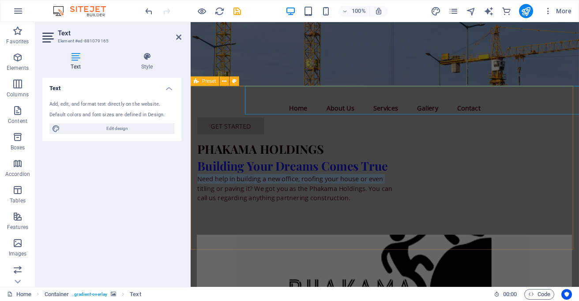
click at [498, 191] on p "Need help in building a new office, roofing your house or even" at bounding box center [406, 196] width 417 height 11
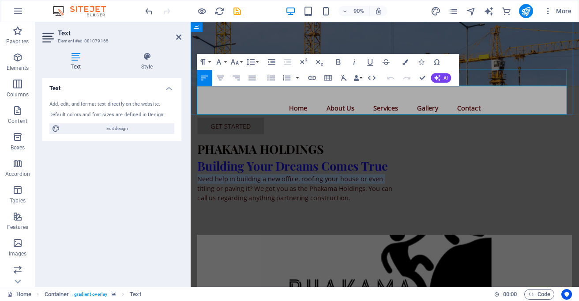
click at [517, 172] on div "Building Your Dreams Comes True" at bounding box center [406, 181] width 417 height 19
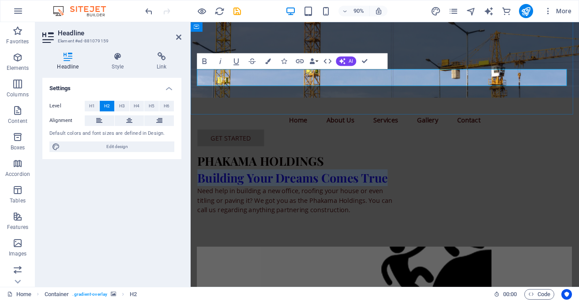
click at [517, 185] on h2 "Building Your Dreams Comes True" at bounding box center [406, 194] width 417 height 19
click at [506, 106] on div "New headline Menu Home About Us Services Gallery Contact Get Started" at bounding box center [406, 136] width 417 height 61
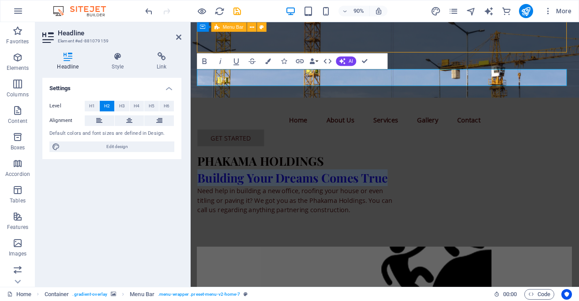
click at [506, 106] on div "New headline Menu Home About Us Services Gallery Contact Get Started" at bounding box center [406, 136] width 417 height 61
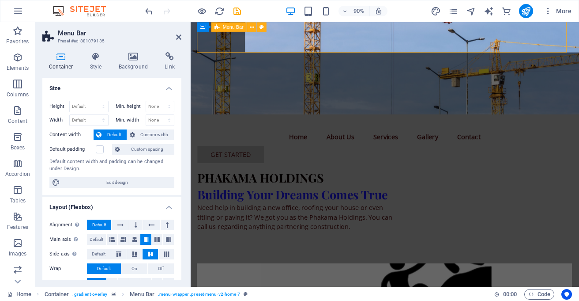
click at [533, 204] on div "Building Your Dreams Comes True" at bounding box center [406, 213] width 417 height 19
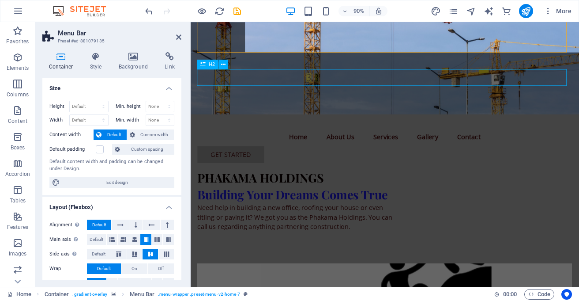
click at [533, 204] on div "Building Your Dreams Comes True" at bounding box center [406, 213] width 417 height 19
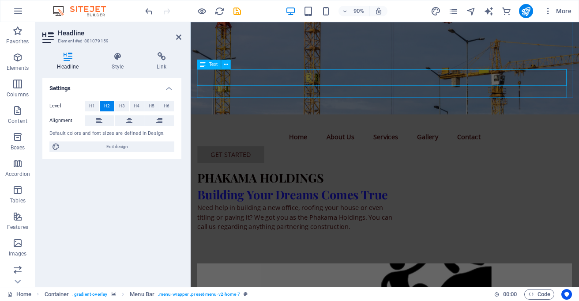
click at [533, 222] on div "Need help in building a new office, roofing your house or even titling or pavin…" at bounding box center [406, 238] width 417 height 32
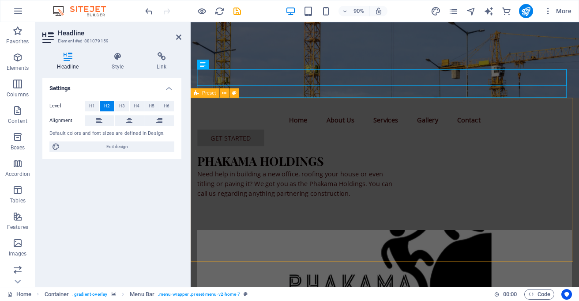
click at [567, 167] on div "PHAKAMA HOLDINGS" at bounding box center [406, 176] width 417 height 19
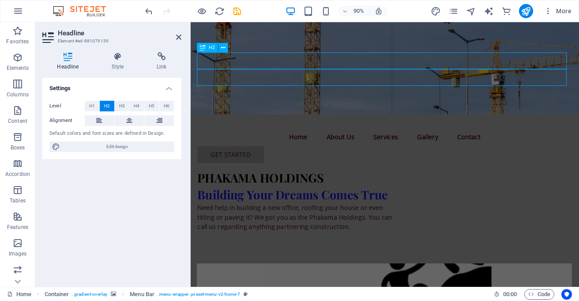
click at [579, 54] on figure at bounding box center [407, 68] width 432 height 111
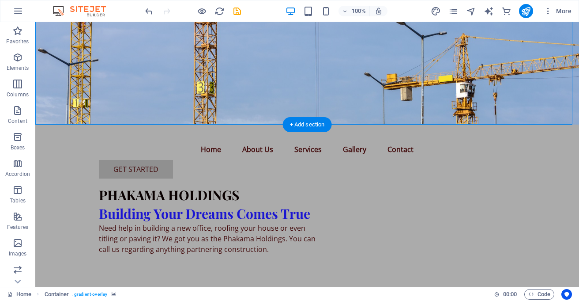
click at [530, 54] on figure at bounding box center [307, 68] width 544 height 111
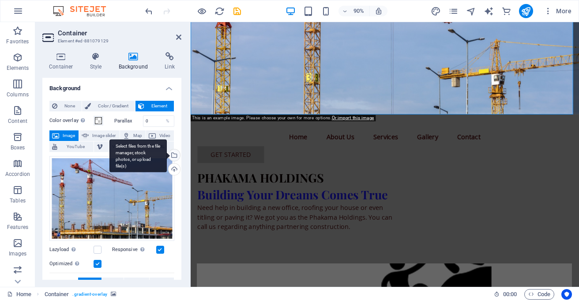
click at [167, 154] on div "Select files from the file manager, stock photos, or upload file(s)" at bounding box center [137, 155] width 57 height 33
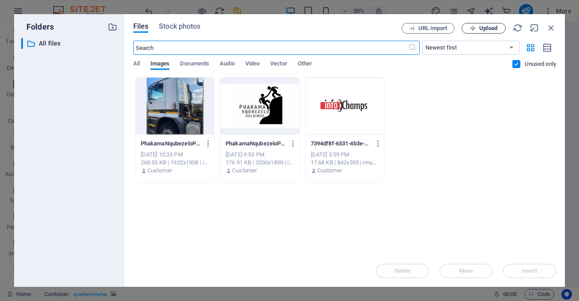
click at [484, 28] on span "Upload" at bounding box center [488, 28] width 18 height 5
click at [474, 26] on icon "button" at bounding box center [473, 29] width 6 height 6
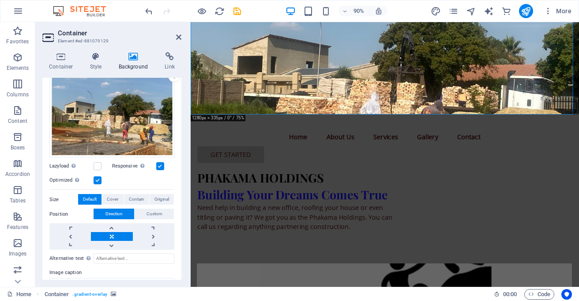
scroll to position [98, 0]
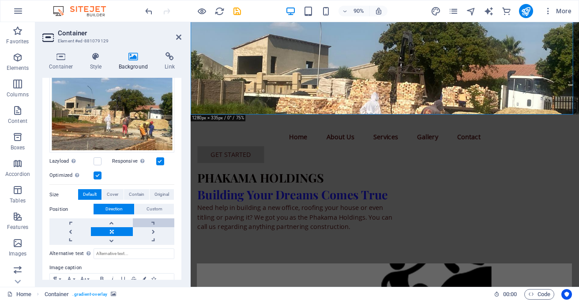
click at [151, 221] on link at bounding box center [153, 222] width 41 height 9
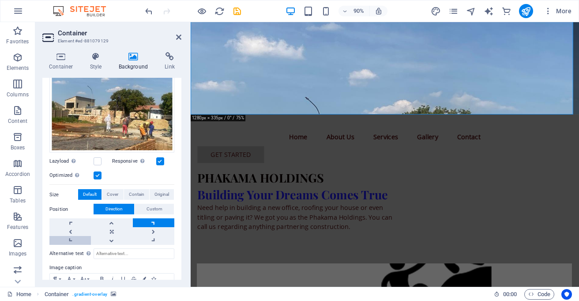
click at [74, 238] on link at bounding box center [69, 240] width 41 height 9
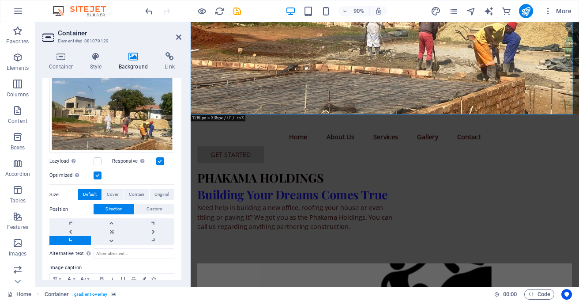
click at [74, 238] on link at bounding box center [69, 240] width 41 height 9
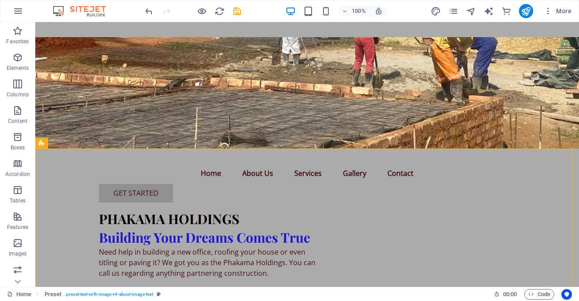
scroll to position [0, 0]
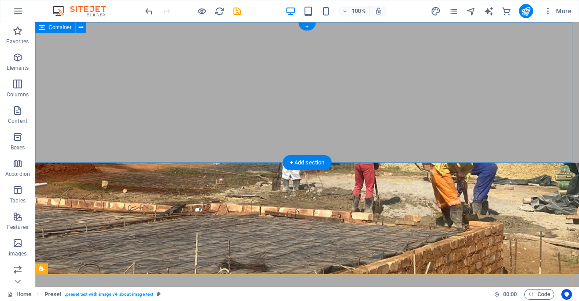
click at [345, 139] on div at bounding box center [307, 92] width 544 height 140
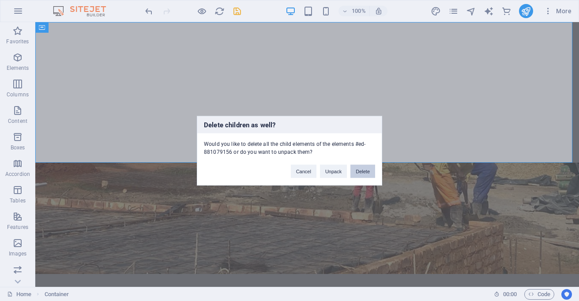
click at [360, 172] on button "Delete" at bounding box center [362, 170] width 25 height 13
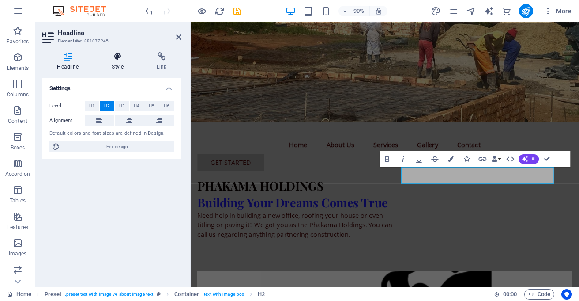
click at [119, 55] on icon at bounding box center [117, 56] width 41 height 9
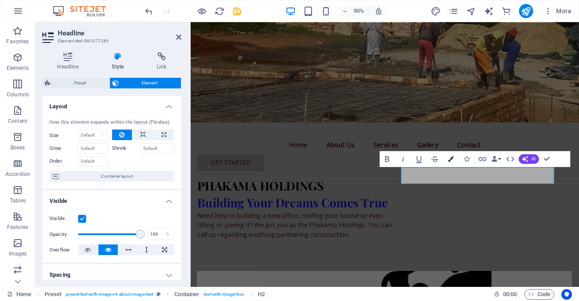
click at [453, 155] on button "Colors" at bounding box center [450, 159] width 15 height 16
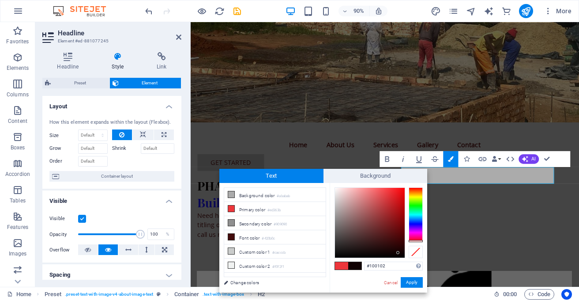
click at [398, 252] on div at bounding box center [370, 223] width 70 height 70
type input "#0b0000"
click at [405, 254] on div at bounding box center [369, 222] width 71 height 71
click at [413, 278] on button "Apply" at bounding box center [412, 282] width 22 height 11
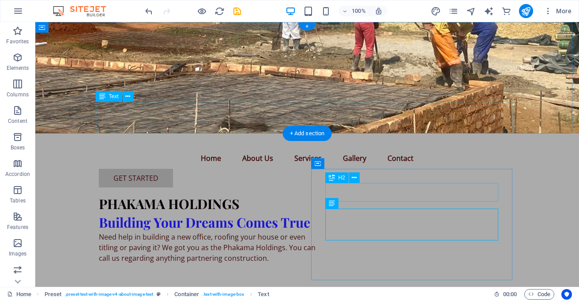
click at [496, 231] on div "Need help in building a new office, roofing your house or even titling or pavin…" at bounding box center [307, 247] width 417 height 32
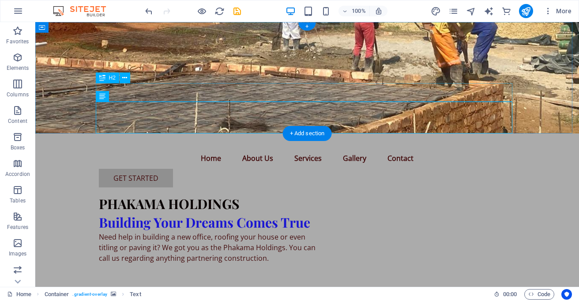
click at [208, 213] on div "Building Your Dreams Comes True" at bounding box center [307, 222] width 417 height 19
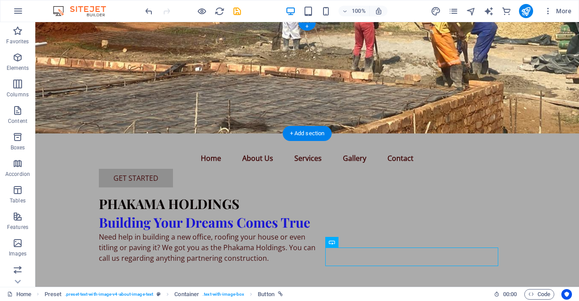
click at [532, 84] on figure at bounding box center [307, 77] width 544 height 111
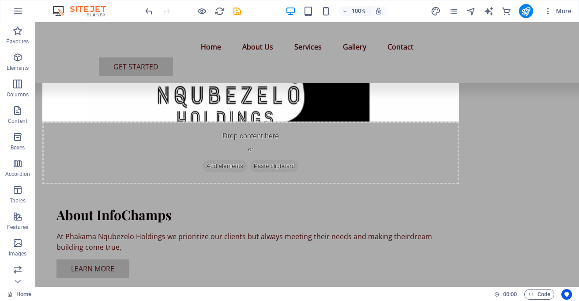
scroll to position [278, 0]
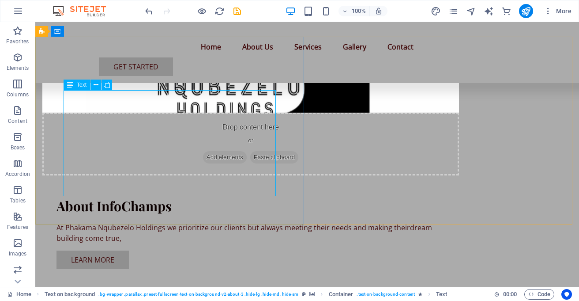
click at [83, 86] on span "Text" at bounding box center [82, 84] width 10 height 5
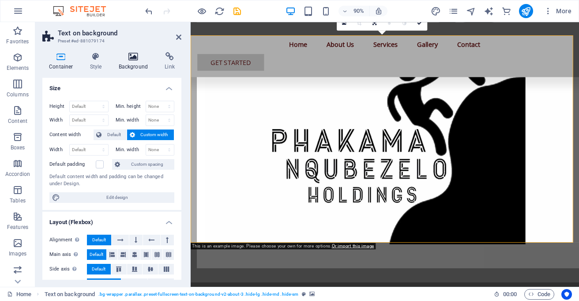
click at [135, 52] on icon at bounding box center [133, 56] width 43 height 9
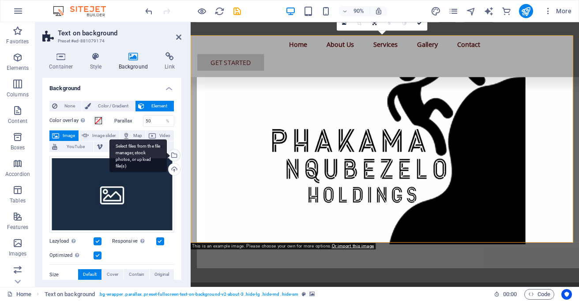
click at [172, 150] on div "Select files from the file manager, stock photos, or upload file(s)" at bounding box center [173, 155] width 13 height 13
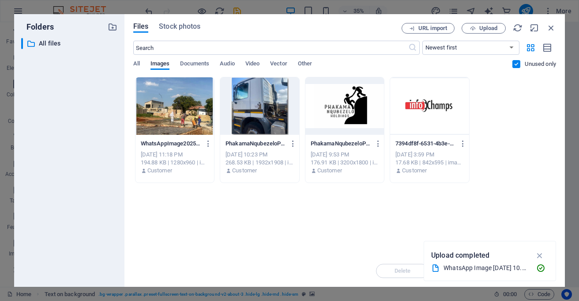
click at [337, 104] on div at bounding box center [344, 105] width 79 height 57
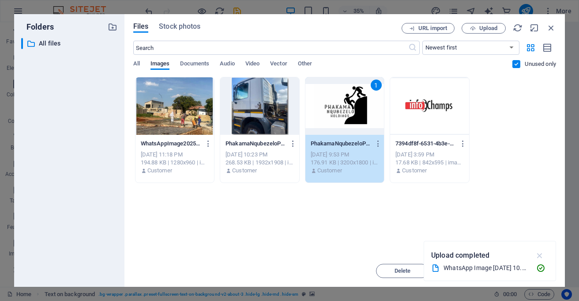
click at [537, 252] on icon "button" at bounding box center [540, 255] width 10 height 10
click at [534, 269] on span "Insert" at bounding box center [529, 270] width 15 height 5
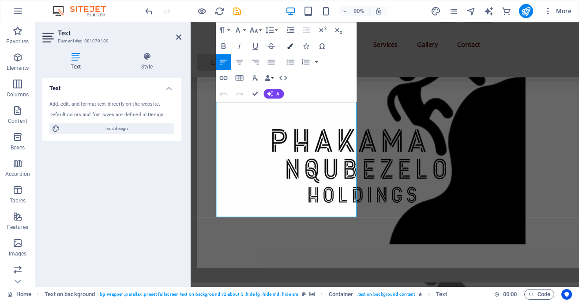
click at [288, 46] on icon "button" at bounding box center [291, 46] width 6 height 6
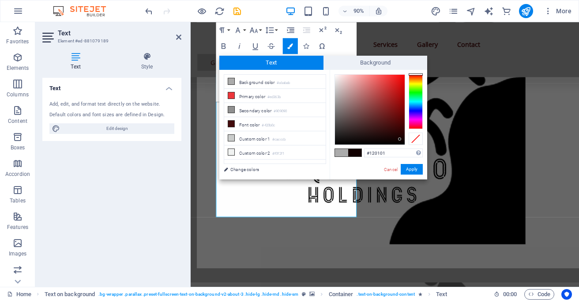
click at [400, 139] on div at bounding box center [370, 110] width 70 height 70
click at [410, 168] on button "Apply" at bounding box center [412, 169] width 22 height 11
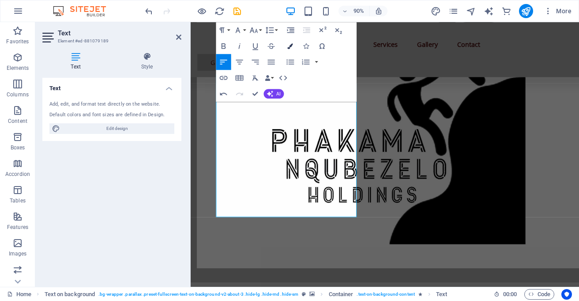
click at [289, 45] on icon "button" at bounding box center [291, 46] width 6 height 6
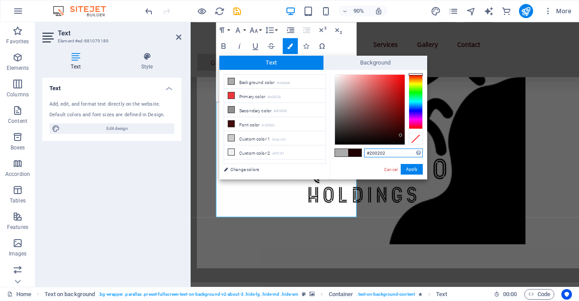
click at [401, 135] on div at bounding box center [370, 110] width 70 height 70
type input "#050000"
click at [404, 143] on div at bounding box center [370, 110] width 70 height 70
click at [404, 143] on div at bounding box center [403, 142] width 3 height 3
click at [414, 168] on button "Apply" at bounding box center [412, 169] width 22 height 11
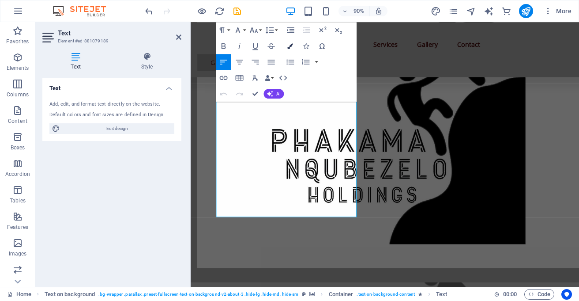
click at [287, 45] on button "Colors" at bounding box center [290, 46] width 15 height 16
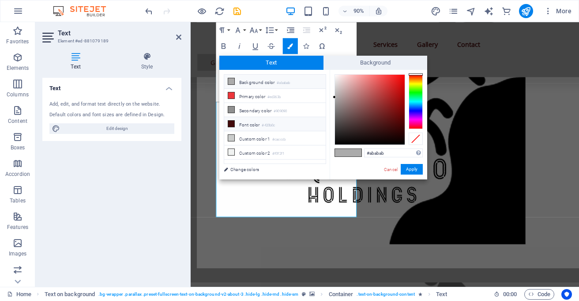
click at [265, 126] on small "#420b0c" at bounding box center [268, 125] width 13 height 6
click at [399, 136] on div at bounding box center [370, 110] width 70 height 70
type input "#000000"
click at [402, 144] on div at bounding box center [370, 110] width 70 height 70
click at [410, 166] on button "Apply" at bounding box center [412, 169] width 22 height 11
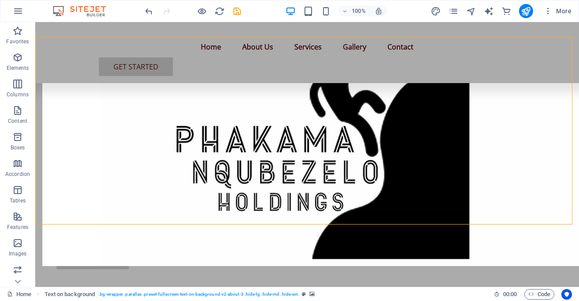
click at [94, 83] on icon at bounding box center [96, 84] width 5 height 9
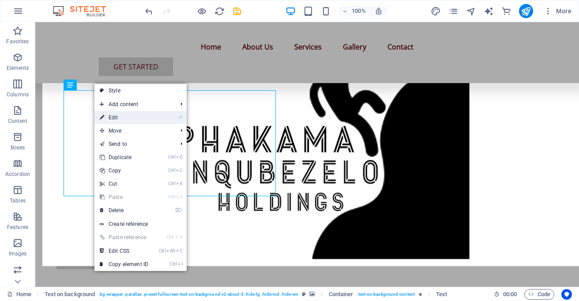
click at [113, 113] on link "⏎ Edit" at bounding box center [123, 117] width 59 height 13
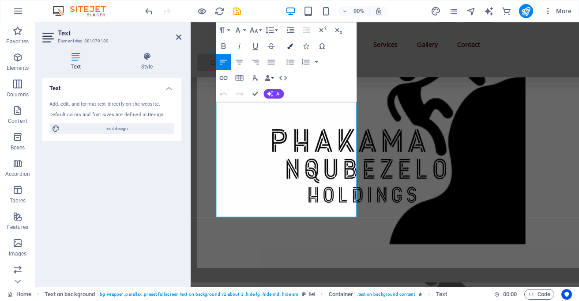
click at [291, 42] on button "Colors" at bounding box center [290, 46] width 15 height 16
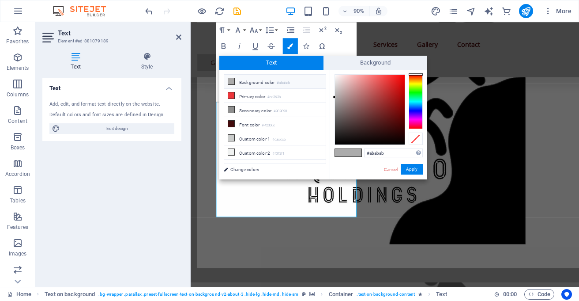
type input "#100101"
click at [402, 139] on div at bounding box center [370, 110] width 70 height 70
click at [412, 166] on button "Apply" at bounding box center [412, 169] width 22 height 11
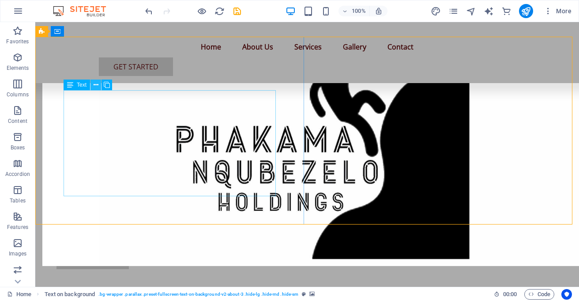
click at [95, 84] on icon at bounding box center [96, 84] width 5 height 9
click at [94, 85] on icon at bounding box center [96, 84] width 5 height 9
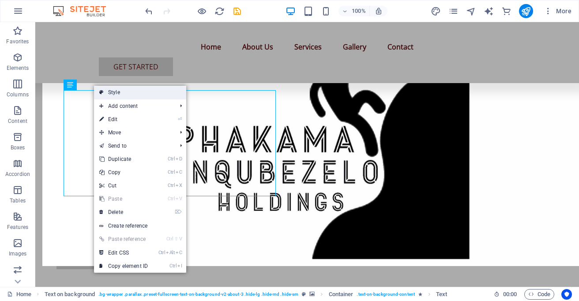
click at [103, 93] on icon at bounding box center [101, 92] width 4 height 13
select select "%"
select select "rem"
select select "px"
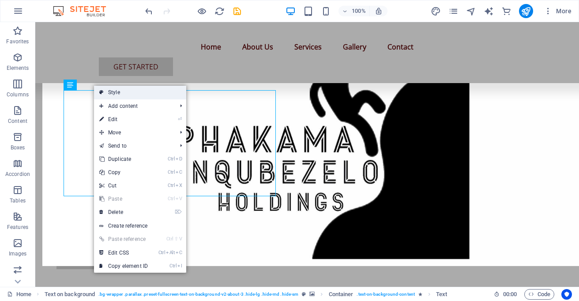
select select "preset-fullscreen-text-on-background-v2-about-3"
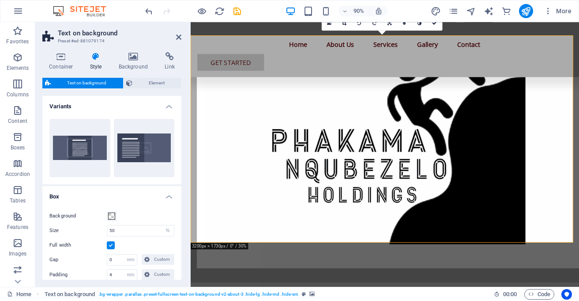
click at [93, 60] on icon at bounding box center [95, 56] width 25 height 9
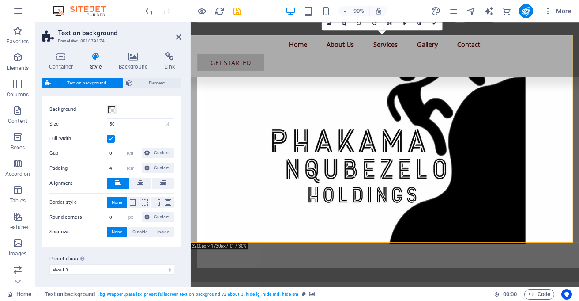
scroll to position [109, 0]
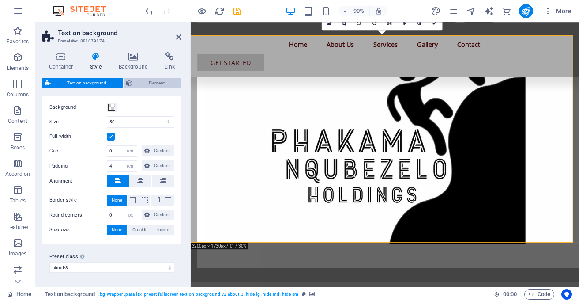
click at [147, 86] on span "Element" at bounding box center [157, 83] width 44 height 11
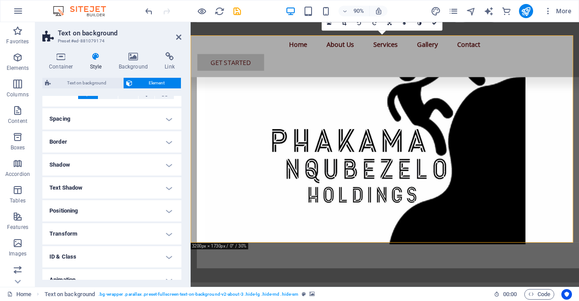
scroll to position [62, 0]
click at [83, 187] on h4 "Text Shadow" at bounding box center [111, 186] width 139 height 21
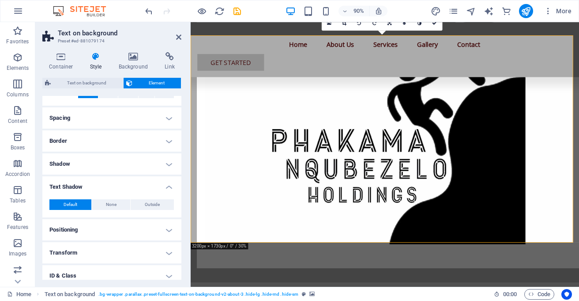
click at [83, 187] on h4 "Text Shadow" at bounding box center [111, 184] width 139 height 16
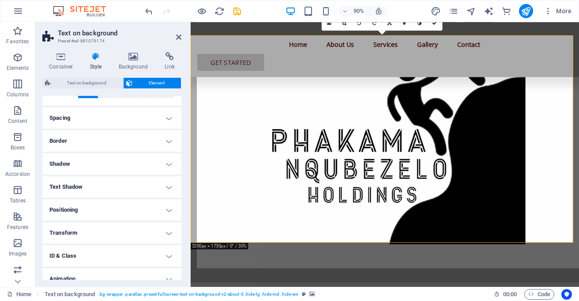
drag, startPoint x: 181, startPoint y: 165, endPoint x: 180, endPoint y: 210, distance: 45.0
click at [180, 210] on div "Container Style Background Link Size Height Default px rem % vh vw Min. height …" at bounding box center [111, 165] width 153 height 241
drag, startPoint x: 179, startPoint y: 210, endPoint x: 179, endPoint y: 245, distance: 34.9
click at [179, 245] on ul "Layout How this element expands within the layout (Flexbox). Size Default auto …" at bounding box center [111, 173] width 139 height 278
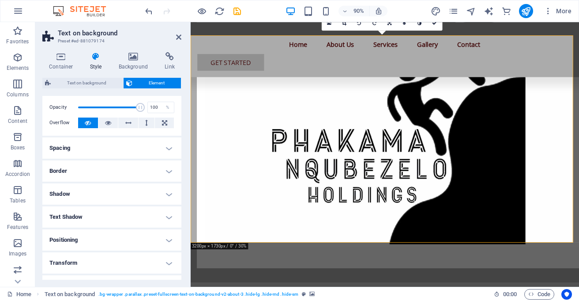
scroll to position [0, 0]
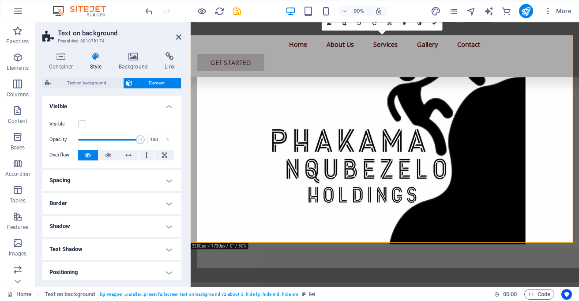
click at [93, 55] on icon at bounding box center [95, 56] width 25 height 9
click at [92, 55] on icon at bounding box center [95, 56] width 25 height 9
click at [80, 86] on span "Text on background" at bounding box center [86, 83] width 67 height 11
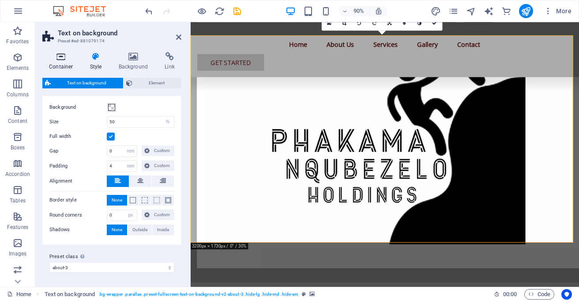
click at [62, 57] on icon at bounding box center [61, 56] width 38 height 9
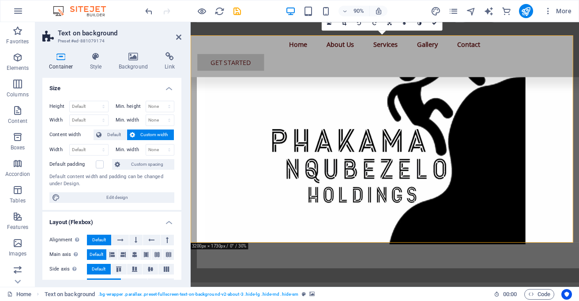
click at [62, 57] on icon at bounding box center [61, 56] width 38 height 9
drag, startPoint x: 181, startPoint y: 123, endPoint x: 180, endPoint y: 142, distance: 19.4
click at [180, 142] on div "Container Style Background Link Size Height Default px rem % vh vw Min. height …" at bounding box center [111, 165] width 153 height 241
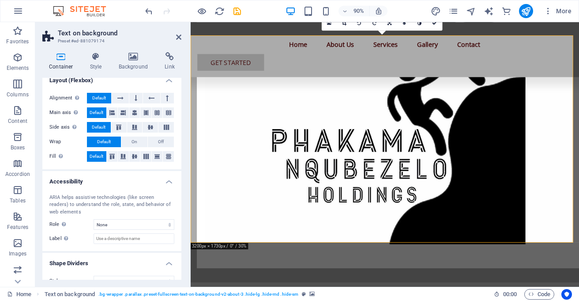
scroll to position [155, 0]
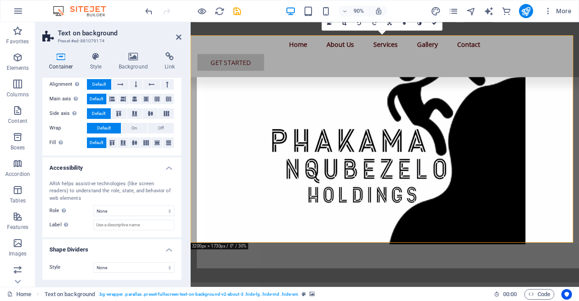
drag, startPoint x: 180, startPoint y: 142, endPoint x: 1, endPoint y: 258, distance: 213.2
click at [178, 37] on icon at bounding box center [178, 37] width 5 height 7
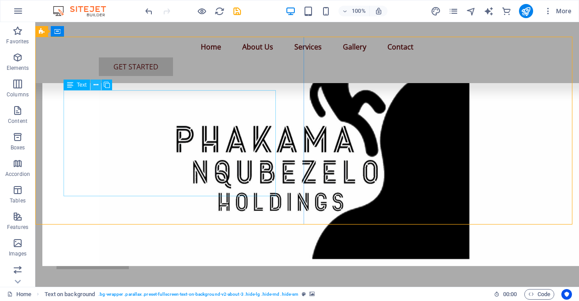
click at [96, 86] on icon at bounding box center [96, 84] width 5 height 9
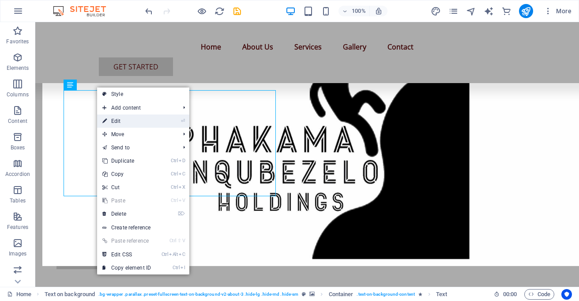
click at [112, 117] on link "⏎ Edit" at bounding box center [126, 120] width 59 height 13
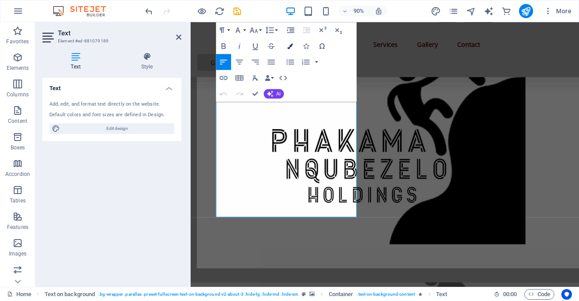
click at [289, 42] on button "Colors" at bounding box center [290, 46] width 15 height 16
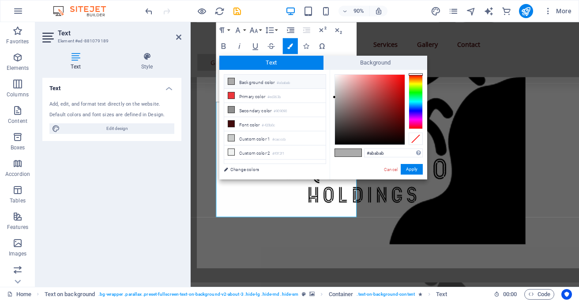
type input "#0d0000"
click at [402, 140] on div at bounding box center [370, 110] width 70 height 70
click at [402, 140] on div at bounding box center [401, 140] width 3 height 3
click at [352, 151] on span at bounding box center [354, 153] width 13 height 8
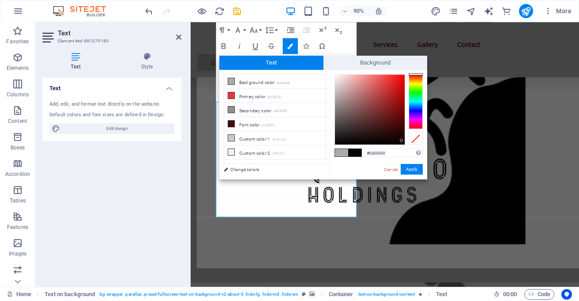
click at [352, 151] on span at bounding box center [354, 153] width 13 height 8
click at [412, 168] on button "Apply" at bounding box center [412, 169] width 22 height 11
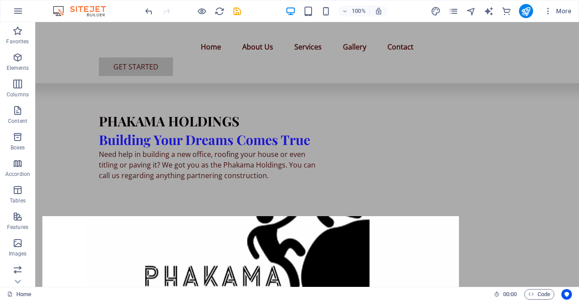
scroll to position [78, 0]
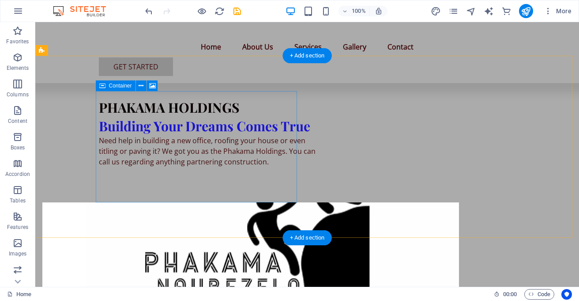
click at [142, 83] on icon at bounding box center [141, 85] width 5 height 9
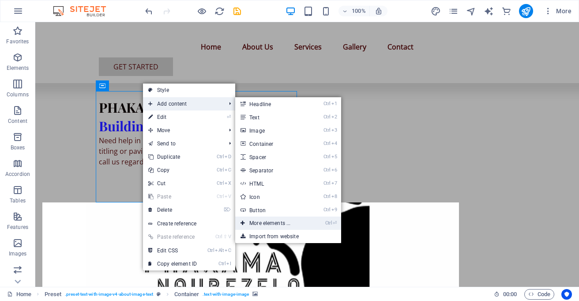
click at [271, 221] on link "Ctrl ⏎ More elements ..." at bounding box center [271, 222] width 73 height 13
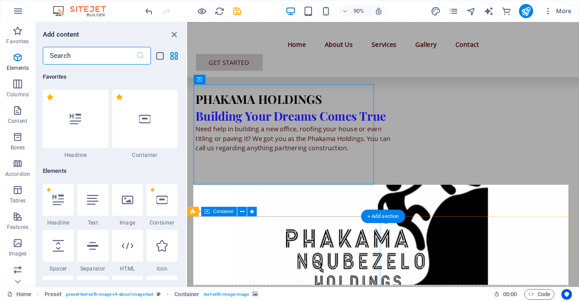
scroll to position [94, 0]
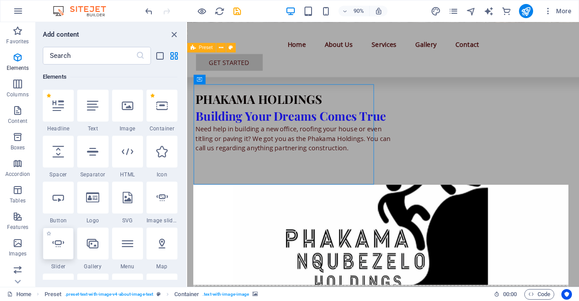
click at [60, 242] on icon at bounding box center [58, 242] width 11 height 11
select select "ms"
select select "s"
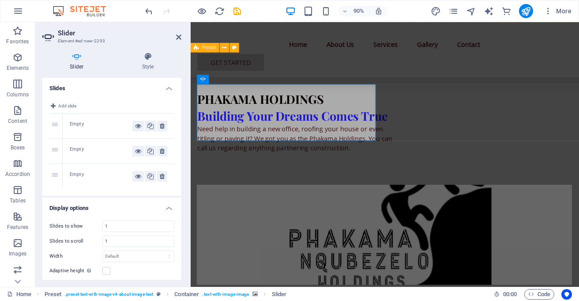
click at [83, 126] on div "Empty" at bounding box center [101, 125] width 63 height 11
click at [52, 102] on icon at bounding box center [53, 106] width 5 height 11
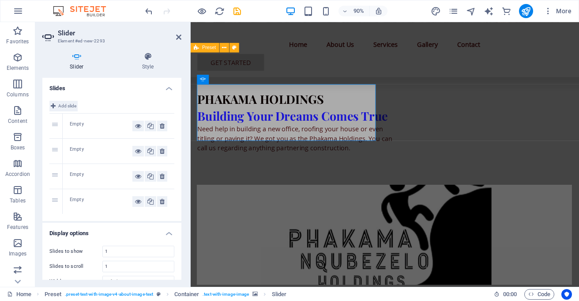
click at [52, 102] on icon at bounding box center [53, 106] width 5 height 11
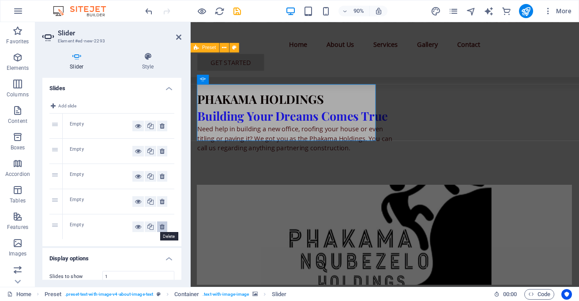
click at [160, 226] on icon at bounding box center [162, 226] width 5 height 11
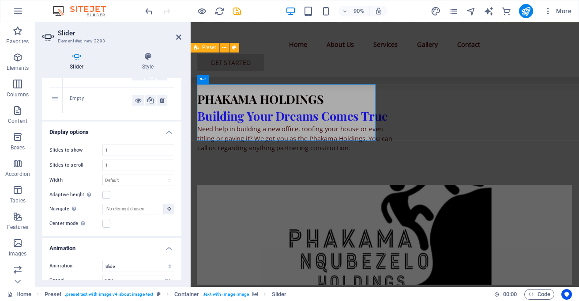
scroll to position [102, 0]
drag, startPoint x: 179, startPoint y: 219, endPoint x: 180, endPoint y: 234, distance: 14.6
click at [180, 235] on div "Slides Add slide 1 Empty 2 Empty 3 Empty 4 Empty Display options Slides to show…" at bounding box center [111, 179] width 139 height 202
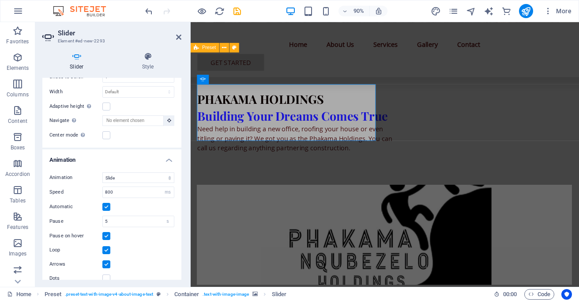
scroll to position [200, 0]
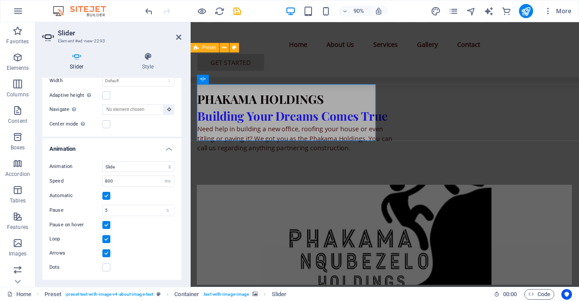
drag, startPoint x: 180, startPoint y: 225, endPoint x: 0, endPoint y: 290, distance: 191.4
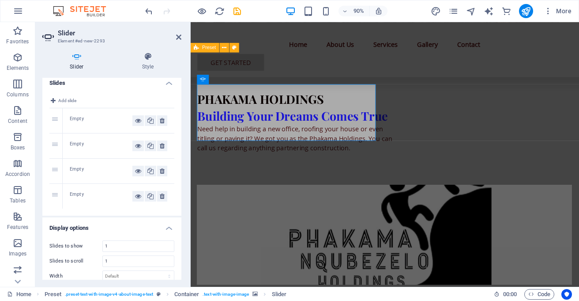
scroll to position [0, 0]
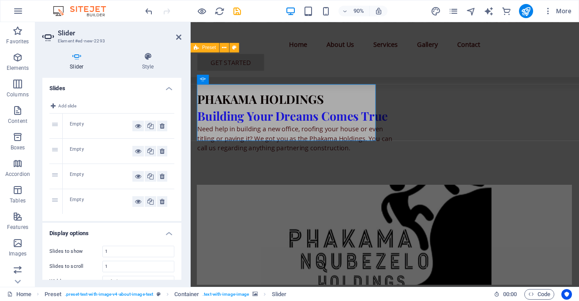
click at [54, 123] on div "1" at bounding box center [55, 125] width 13 height 25
click at [138, 124] on icon at bounding box center [138, 125] width 6 height 11
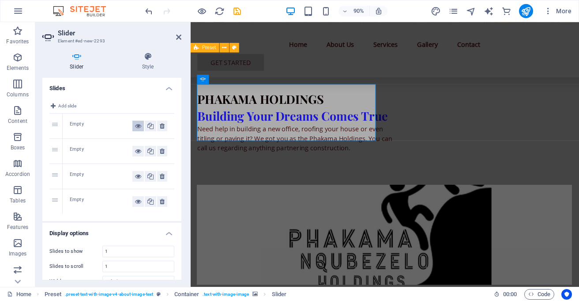
click at [138, 124] on icon at bounding box center [138, 125] width 6 height 11
click at [136, 152] on icon at bounding box center [138, 151] width 6 height 11
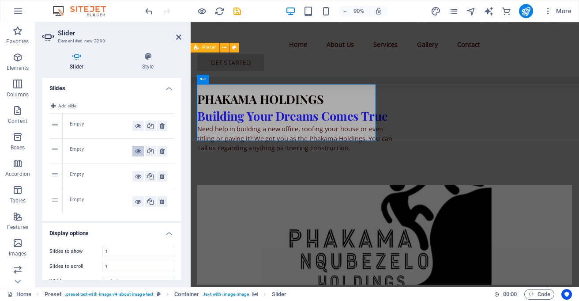
click at [136, 152] on icon at bounding box center [138, 151] width 6 height 11
click at [148, 152] on icon at bounding box center [150, 151] width 6 height 11
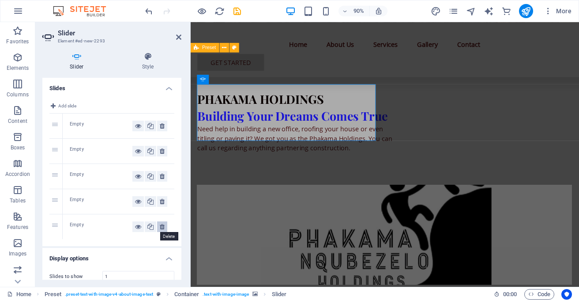
click at [161, 224] on icon at bounding box center [162, 226] width 5 height 11
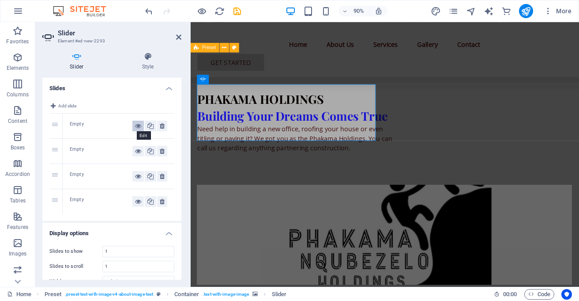
click at [137, 124] on icon at bounding box center [138, 125] width 6 height 11
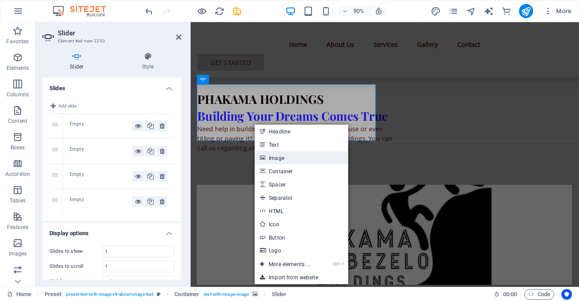
click at [271, 155] on link "Image" at bounding box center [302, 157] width 94 height 13
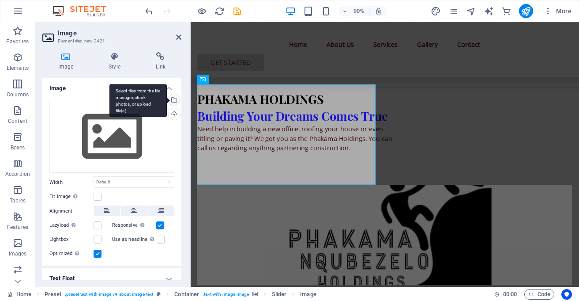
click at [167, 101] on div "Select files from the file manager, stock photos, or upload file(s)" at bounding box center [137, 100] width 57 height 33
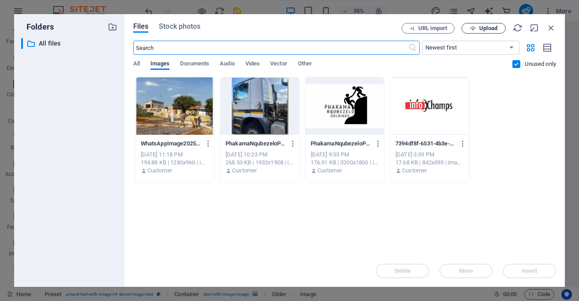
click at [485, 26] on span "Upload" at bounding box center [488, 28] width 18 height 5
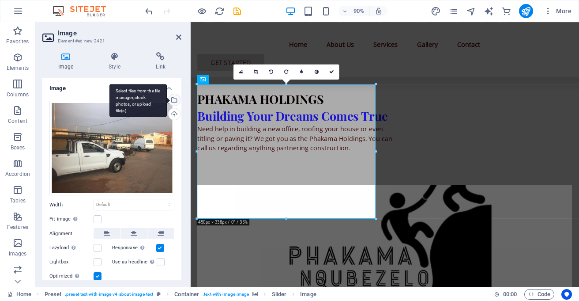
click at [172, 95] on div "Select files from the file manager, stock photos, or upload file(s)" at bounding box center [173, 100] width 13 height 13
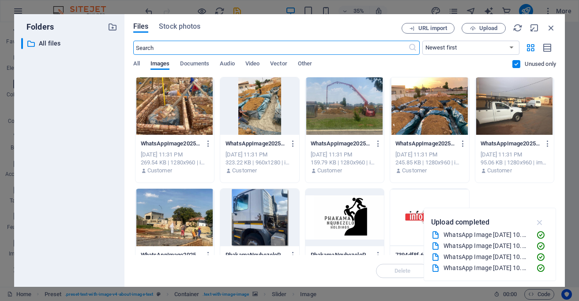
click at [540, 219] on icon "button" at bounding box center [540, 222] width 10 height 10
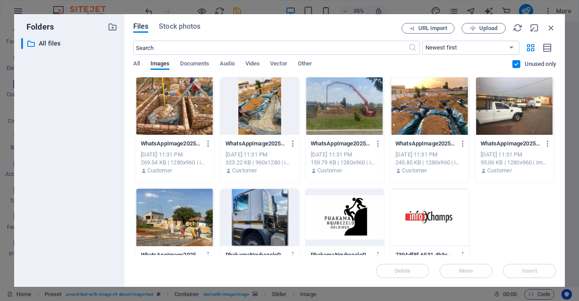
click at [189, 101] on div at bounding box center [174, 105] width 79 height 57
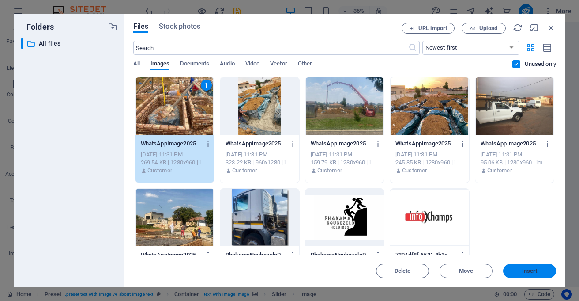
click at [546, 264] on button "Insert" at bounding box center [529, 270] width 53 height 14
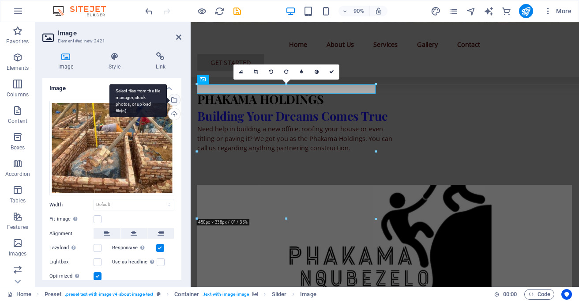
click at [176, 98] on div "Select files from the file manager, stock photos, or upload file(s)" at bounding box center [173, 100] width 13 height 13
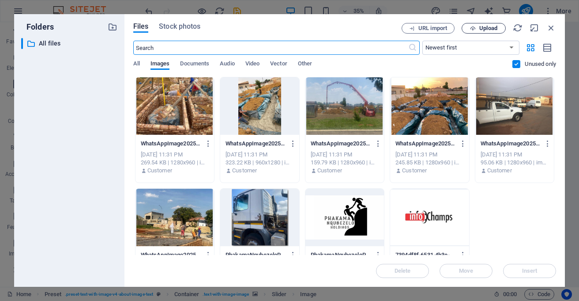
click at [475, 27] on icon "button" at bounding box center [473, 29] width 6 height 6
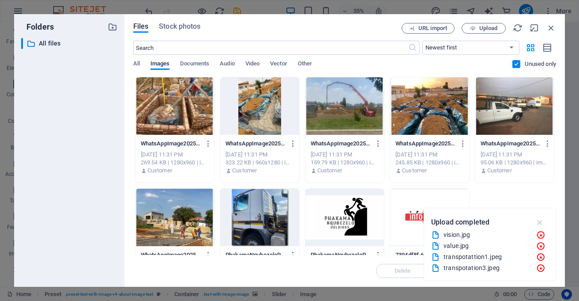
click at [540, 222] on icon "button" at bounding box center [540, 222] width 10 height 10
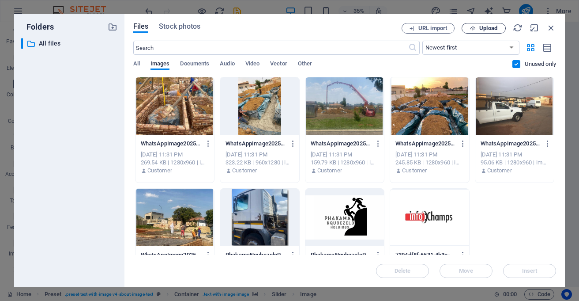
click at [488, 27] on span "Upload" at bounding box center [488, 28] width 18 height 5
click at [537, 255] on icon "button" at bounding box center [540, 255] width 10 height 10
click at [515, 63] on label at bounding box center [516, 64] width 8 height 8
click at [0, 0] on input "checkbox" at bounding box center [0, 0] width 0 height 0
click at [482, 45] on select "Newest first Oldest first Name (A-Z) Name (Z-A) Size (0-9) Size (9-0) Resolutio…" at bounding box center [470, 48] width 97 height 14
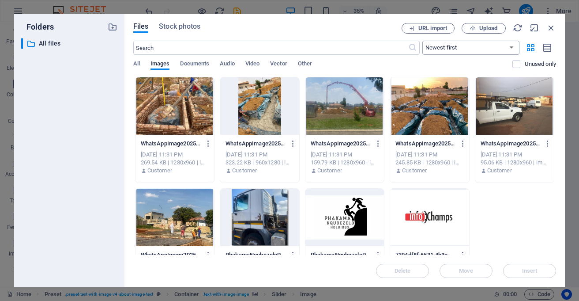
click at [482, 45] on select "Newest first Oldest first Name (A-Z) Name (Z-A) Size (0-9) Size (9-0) Resolutio…" at bounding box center [470, 48] width 97 height 14
click at [489, 26] on span "Upload" at bounding box center [488, 28] width 18 height 5
click at [543, 252] on icon "button" at bounding box center [540, 255] width 10 height 10
click at [548, 26] on icon "button" at bounding box center [551, 28] width 10 height 10
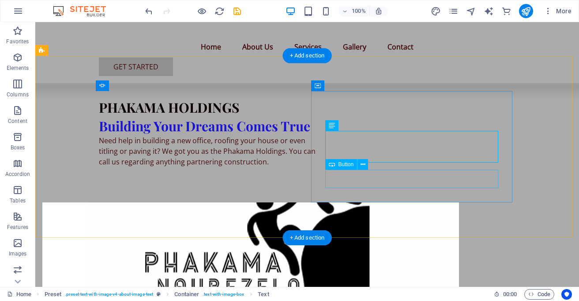
drag, startPoint x: 445, startPoint y: 182, endPoint x: 411, endPoint y: 152, distance: 45.4
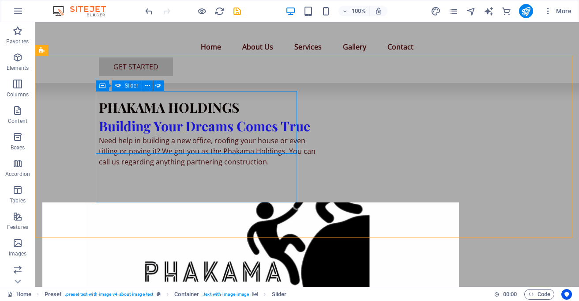
click at [125, 86] on span "Slider" at bounding box center [132, 85] width 14 height 5
click at [145, 86] on icon at bounding box center [147, 85] width 5 height 9
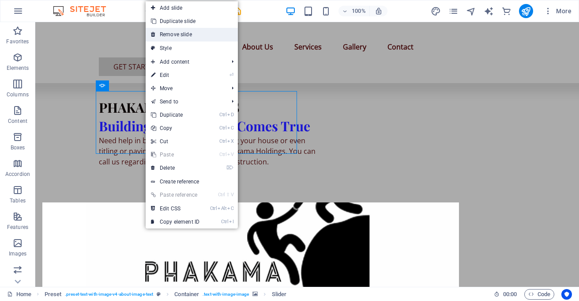
click at [181, 34] on link "Remove slide" at bounding box center [192, 34] width 92 height 13
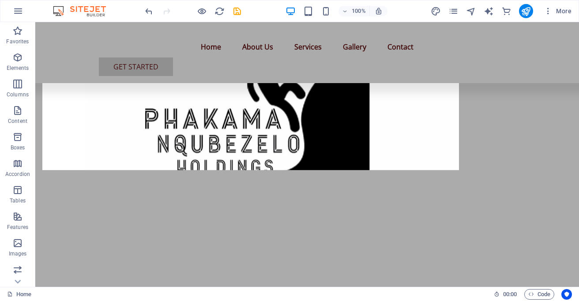
scroll to position [184, 0]
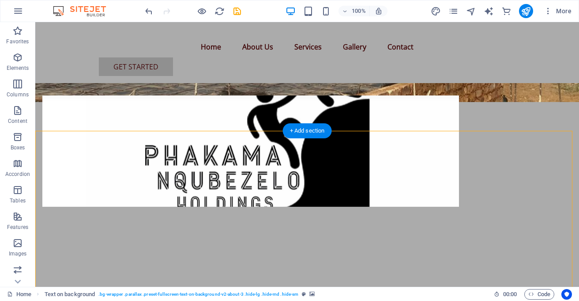
drag, startPoint x: 394, startPoint y: 211, endPoint x: 389, endPoint y: 214, distance: 6.5
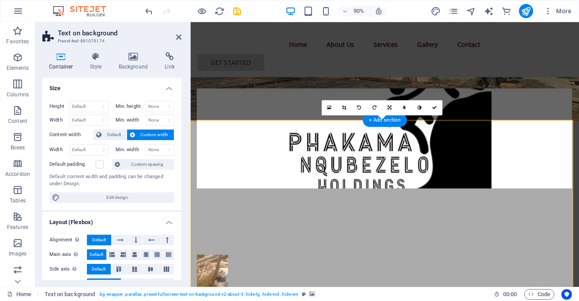
click at [131, 60] on icon at bounding box center [133, 56] width 43 height 9
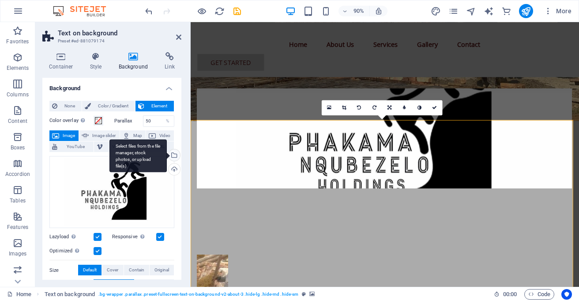
click at [174, 154] on div "Select files from the file manager, stock photos, or upload file(s)" at bounding box center [173, 155] width 13 height 13
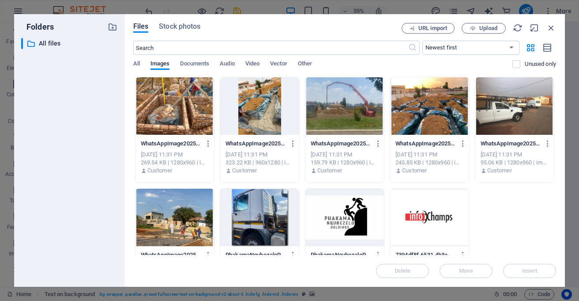
click at [299, 207] on div at bounding box center [259, 216] width 79 height 57
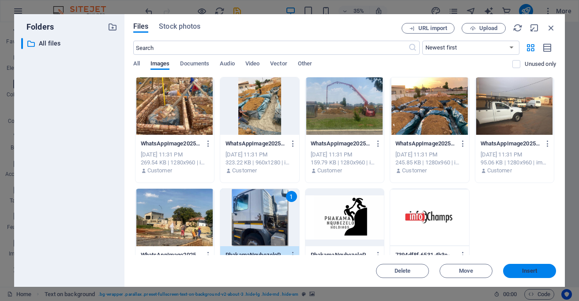
click at [516, 270] on span "Insert" at bounding box center [530, 270] width 46 height 5
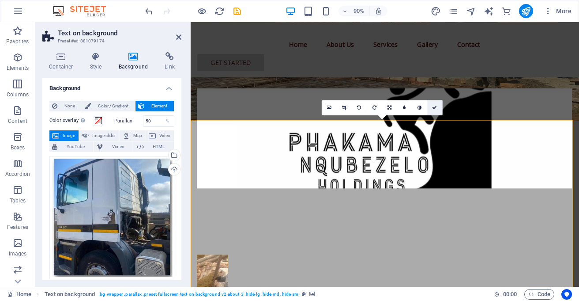
click at [429, 108] on link at bounding box center [434, 107] width 15 height 15
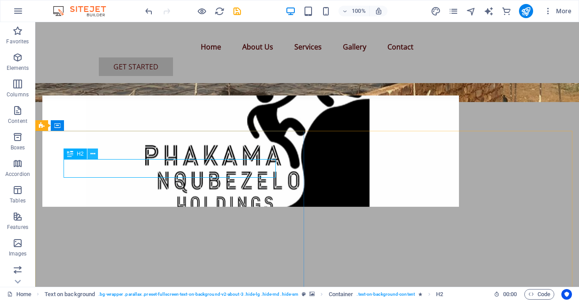
click at [92, 153] on icon at bounding box center [92, 153] width 5 height 9
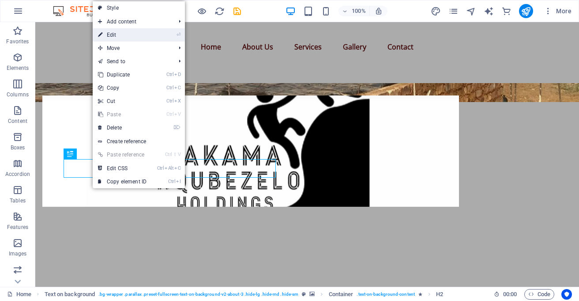
click at [130, 34] on link "⏎ Edit" at bounding box center [122, 34] width 59 height 13
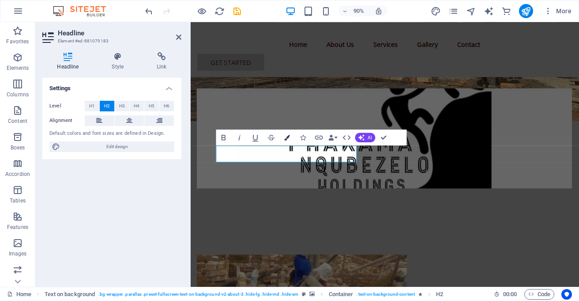
click at [289, 133] on button "Colors" at bounding box center [287, 137] width 15 height 16
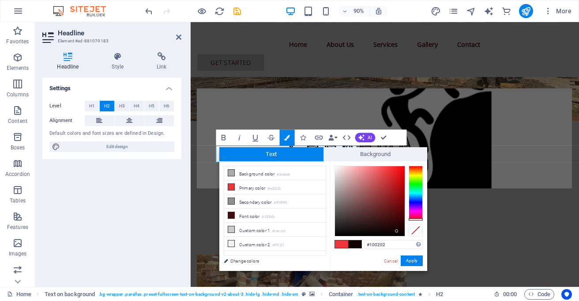
click at [397, 231] on div at bounding box center [370, 201] width 70 height 70
click at [397, 231] on div at bounding box center [396, 230] width 3 height 3
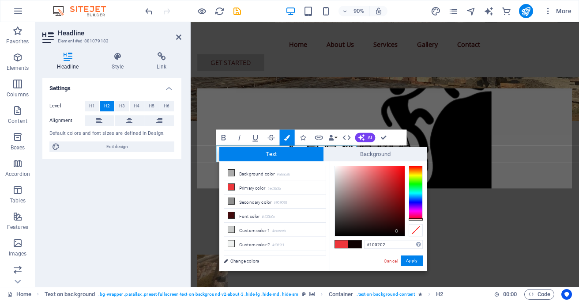
click at [397, 231] on div at bounding box center [396, 230] width 3 height 3
click at [402, 234] on div at bounding box center [370, 201] width 70 height 70
type input "#060000"
click at [402, 233] on div at bounding box center [402, 233] width 3 height 3
click at [405, 258] on button "Apply" at bounding box center [412, 260] width 22 height 11
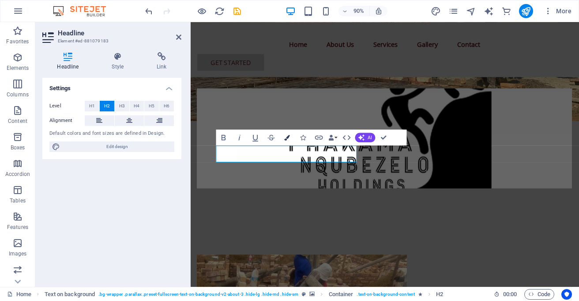
click at [286, 135] on icon "button" at bounding box center [287, 138] width 6 height 6
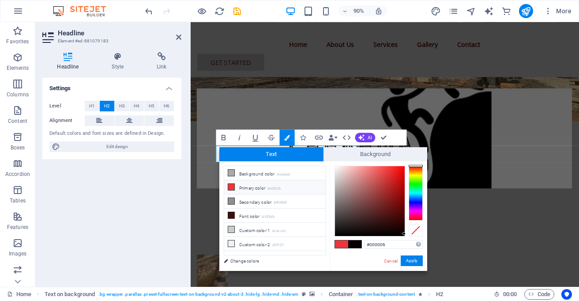
click at [413, 201] on div at bounding box center [416, 192] width 14 height 55
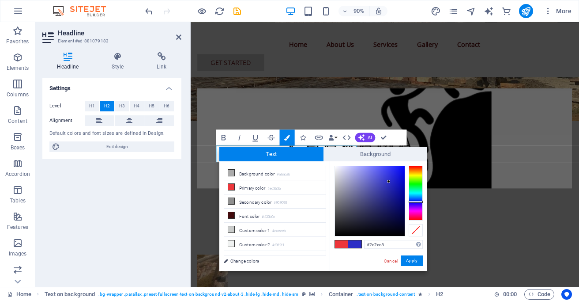
click at [389, 181] on div at bounding box center [370, 201] width 70 height 70
type input "#2629d0"
click at [391, 178] on div at bounding box center [370, 201] width 70 height 70
click at [414, 259] on button "Apply" at bounding box center [412, 260] width 22 height 11
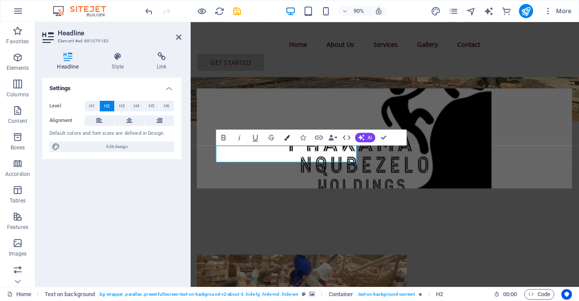
click at [287, 135] on icon "button" at bounding box center [287, 138] width 6 height 6
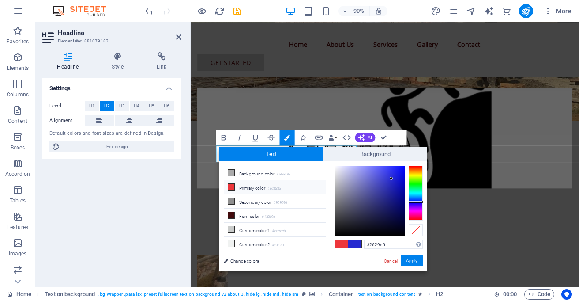
type input "#2d31e7"
click at [391, 172] on div at bounding box center [370, 201] width 70 height 70
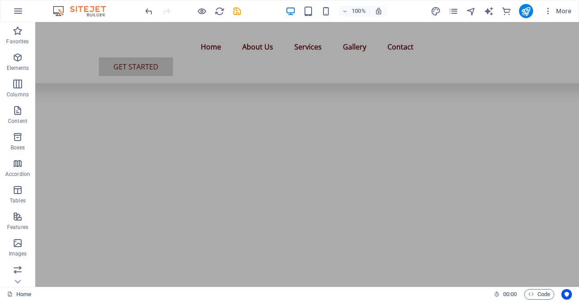
scroll to position [626, 0]
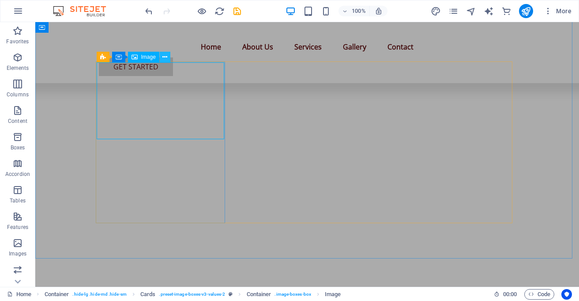
click at [166, 54] on icon at bounding box center [164, 57] width 5 height 9
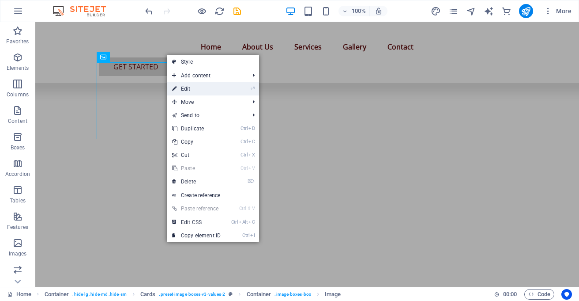
click at [188, 84] on link "⏎ Edit" at bounding box center [196, 88] width 59 height 13
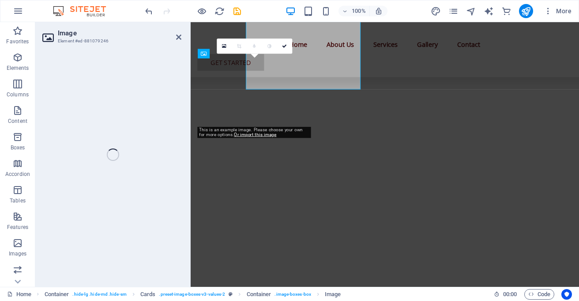
select select "%"
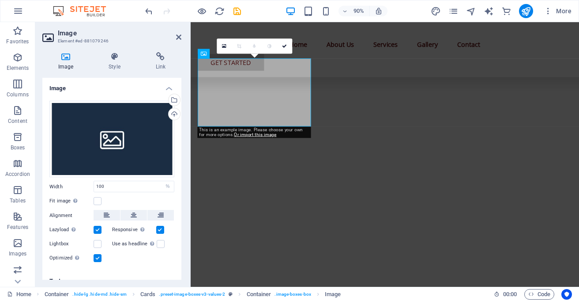
scroll to position [668, 0]
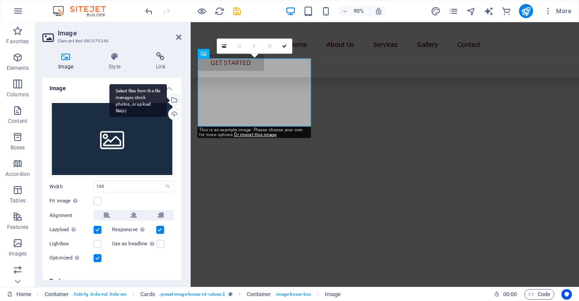
click at [167, 98] on div "Select files from the file manager, stock photos, or upload file(s)" at bounding box center [137, 100] width 57 height 33
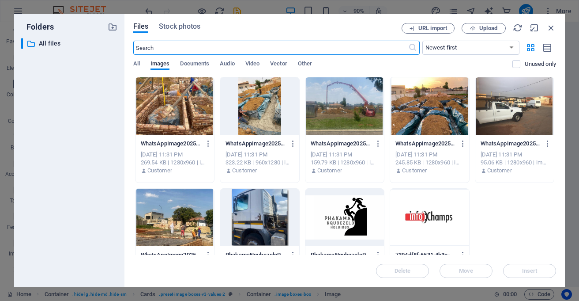
scroll to position [647, 0]
click at [178, 23] on span "Stock photos" at bounding box center [179, 26] width 41 height 11
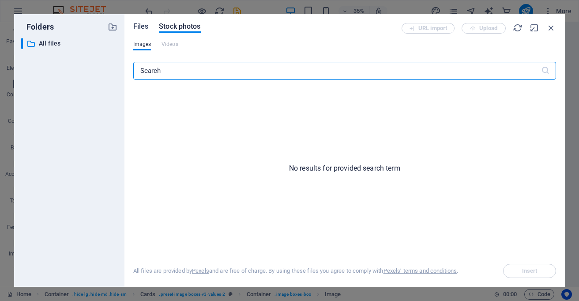
click at [145, 29] on span "Files" at bounding box center [140, 26] width 15 height 11
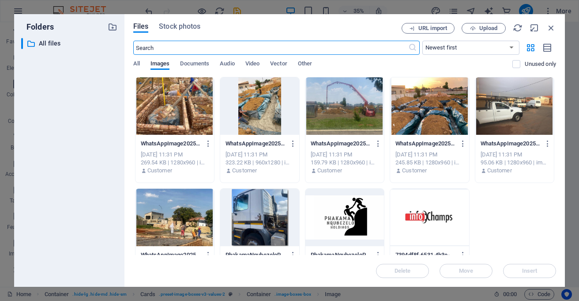
click at [233, 45] on input "text" at bounding box center [270, 48] width 275 height 14
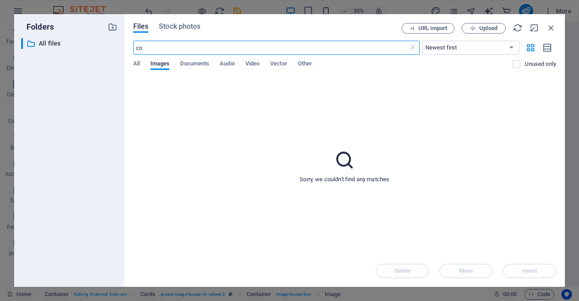
type input "c"
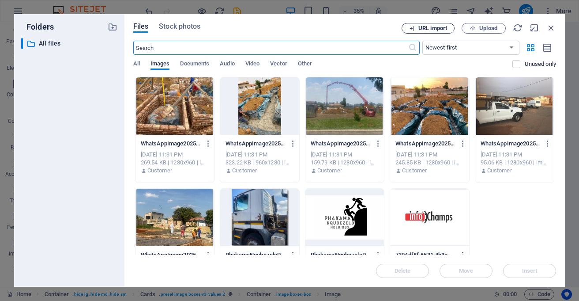
click at [436, 26] on span "URL import" at bounding box center [432, 28] width 29 height 5
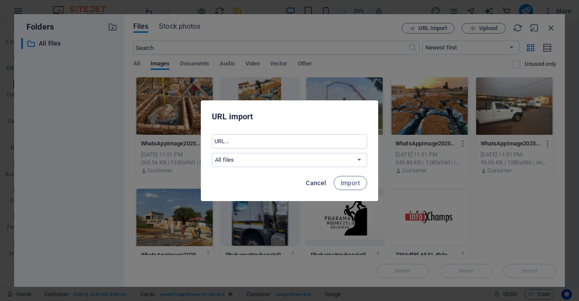
click at [311, 183] on span "Cancel" at bounding box center [316, 182] width 20 height 7
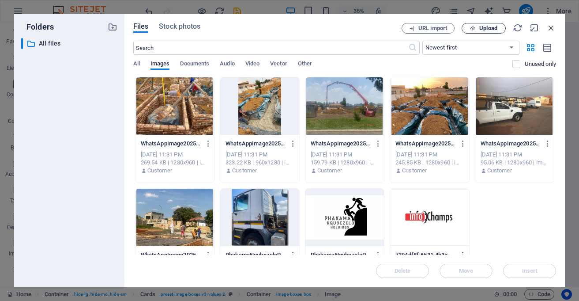
click at [479, 27] on span "Upload" at bounding box center [488, 28] width 18 height 5
click at [550, 26] on icon "button" at bounding box center [551, 28] width 10 height 10
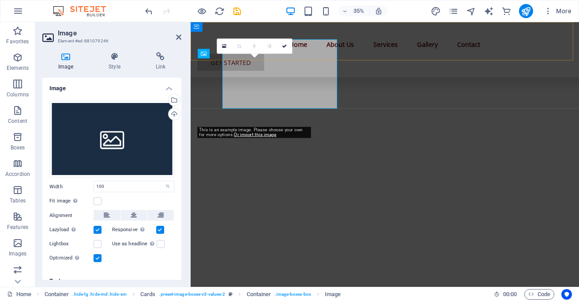
scroll to position [668, 0]
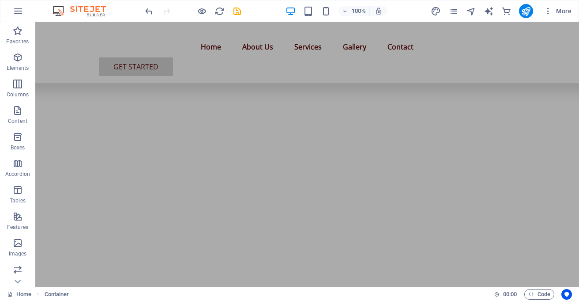
scroll to position [537, 0]
click at [578, 22] on header "100% More" at bounding box center [289, 11] width 579 height 22
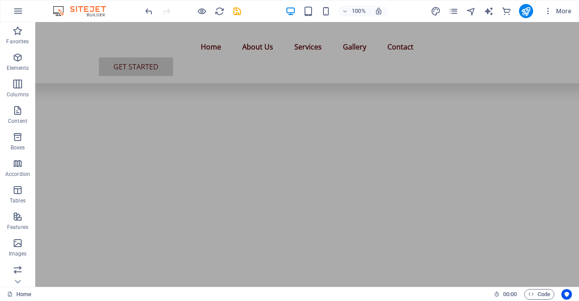
click at [578, 22] on header "100% More" at bounding box center [289, 11] width 579 height 22
click at [577, 22] on header "100% More" at bounding box center [289, 11] width 579 height 22
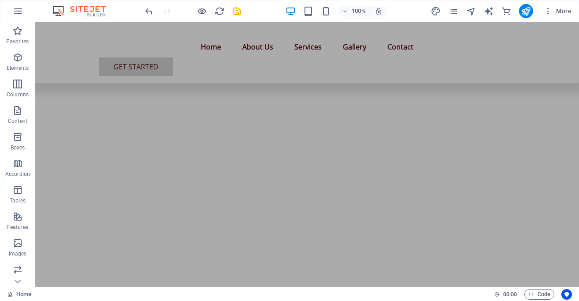
drag, startPoint x: 577, startPoint y: 22, endPoint x: 541, endPoint y: 2, distance: 41.3
click at [577, 22] on header "100% More" at bounding box center [289, 11] width 579 height 22
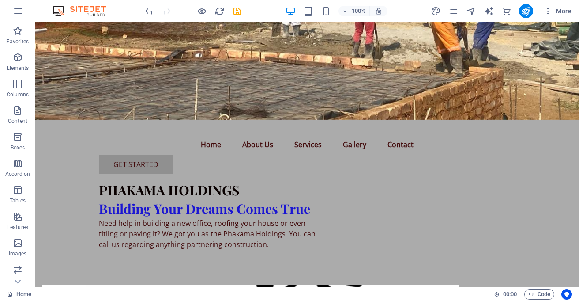
scroll to position [0, 0]
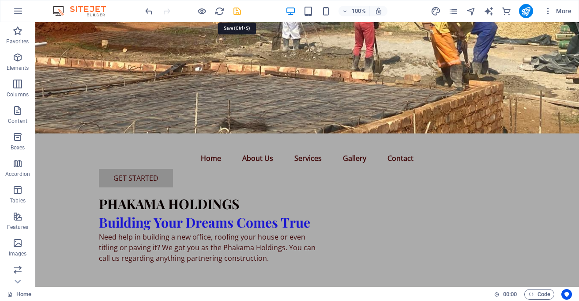
click at [237, 11] on icon "save" at bounding box center [237, 11] width 10 height 10
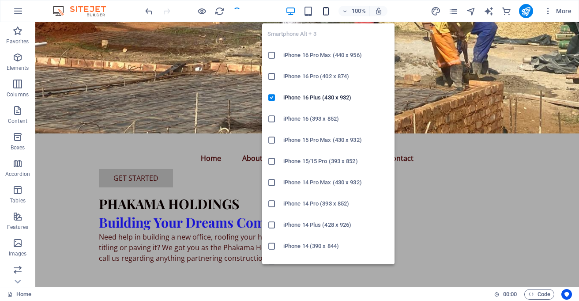
click at [325, 9] on icon "button" at bounding box center [326, 11] width 10 height 10
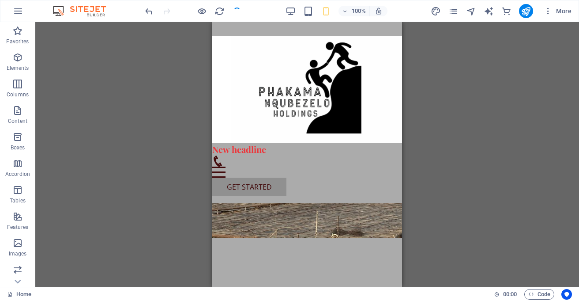
scroll to position [695, 0]
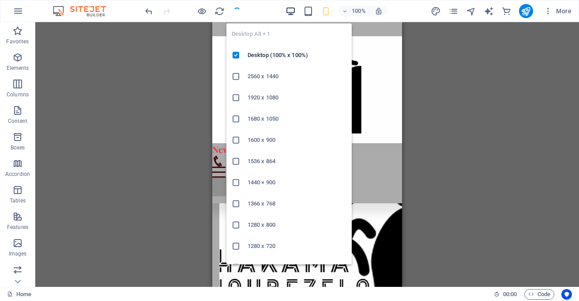
click at [289, 7] on icon "button" at bounding box center [291, 11] width 10 height 10
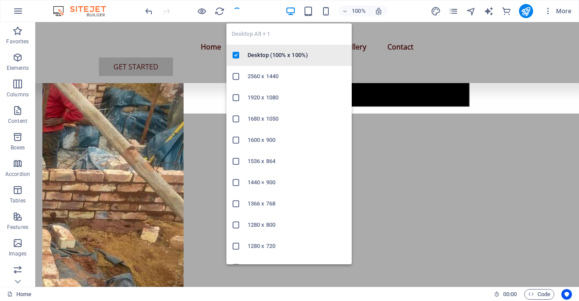
click at [276, 56] on h6 "Desktop (100% x 100%)" at bounding box center [297, 55] width 99 height 11
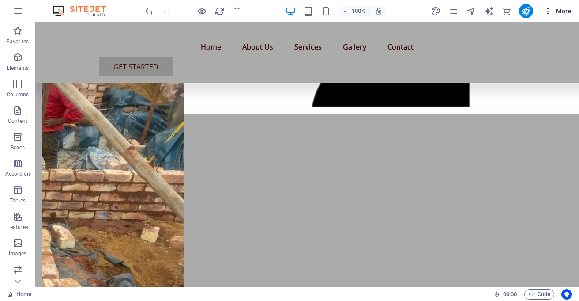
click at [557, 11] on span "More" at bounding box center [558, 11] width 28 height 9
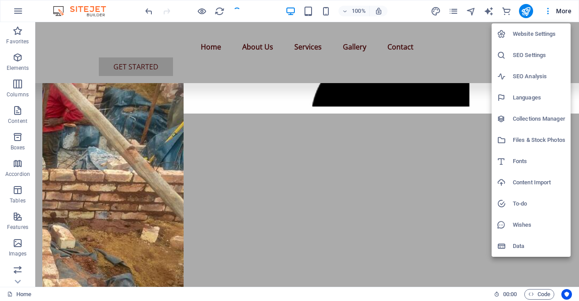
click at [115, 9] on div at bounding box center [289, 150] width 579 height 301
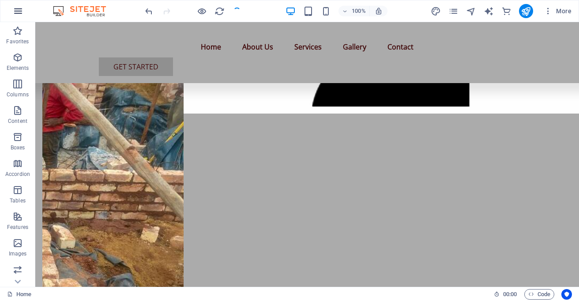
click at [17, 11] on icon "button" at bounding box center [18, 11] width 11 height 11
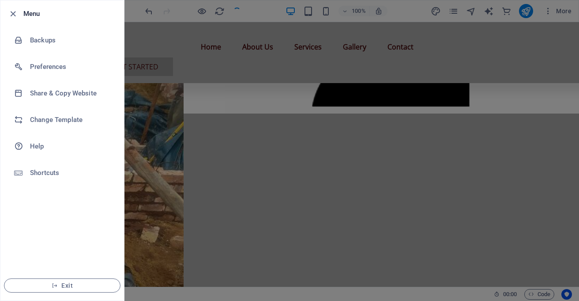
click at [176, 172] on div at bounding box center [289, 150] width 579 height 301
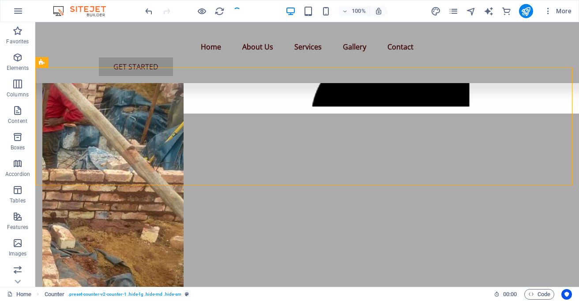
click at [237, 9] on div at bounding box center [192, 11] width 99 height 14
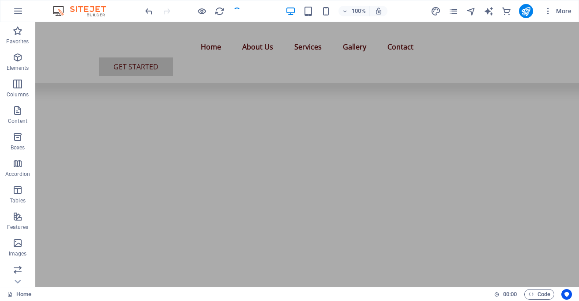
scroll to position [560, 0]
click at [137, 123] on icon at bounding box center [134, 123] width 6 height 11
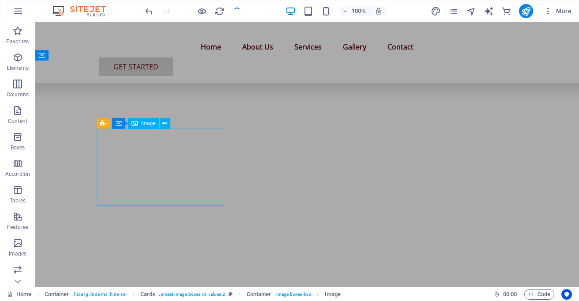
click at [137, 123] on icon at bounding box center [134, 123] width 6 height 11
select select "%"
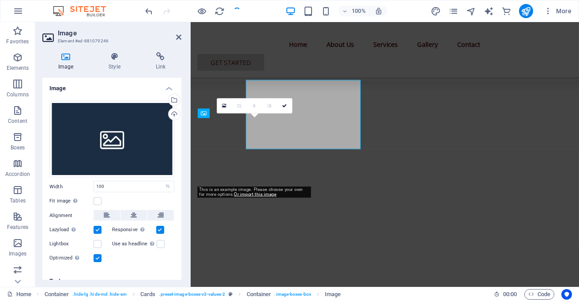
scroll to position [602, 0]
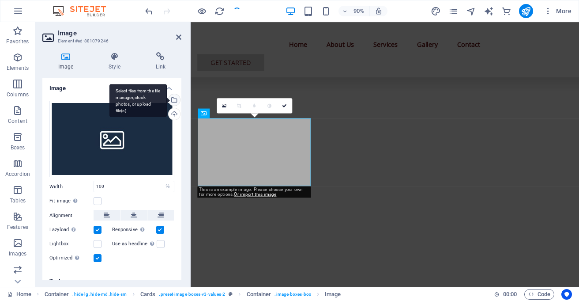
click at [173, 98] on div "Select files from the file manager, stock photos, or upload file(s)" at bounding box center [173, 100] width 13 height 13
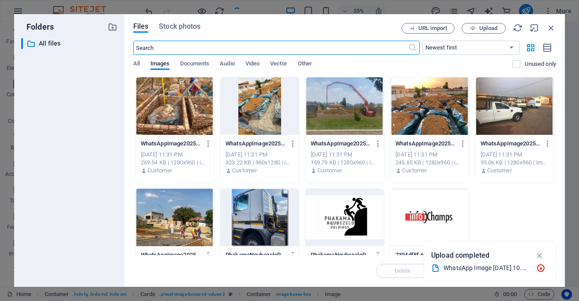
click at [562, 26] on div "Files Stock photos URL import Upload ​ Newest first Oldest first Name (A-Z) Nam…" at bounding box center [344, 150] width 440 height 272
click at [539, 252] on icon "button" at bounding box center [540, 255] width 10 height 10
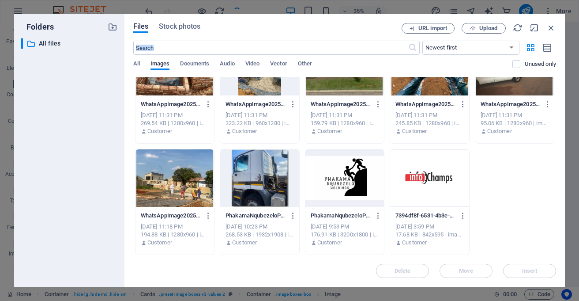
scroll to position [0, 0]
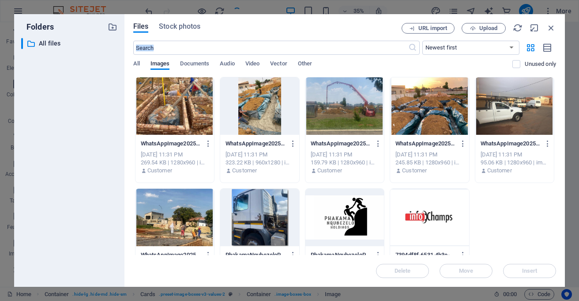
click at [176, 108] on div at bounding box center [174, 105] width 79 height 57
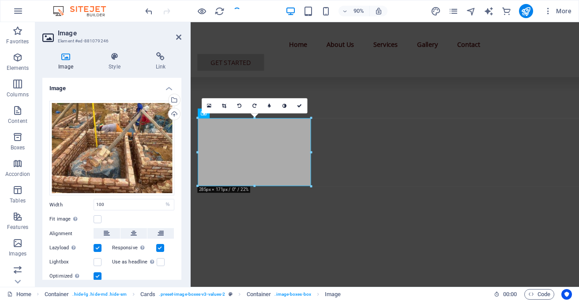
scroll to position [602, 0]
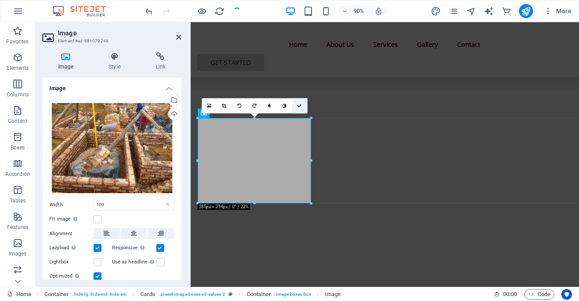
click at [296, 105] on link at bounding box center [299, 105] width 15 height 15
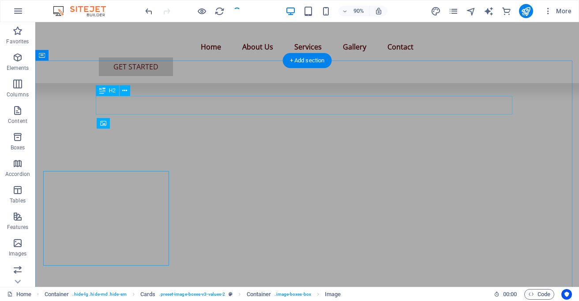
scroll to position [560, 0]
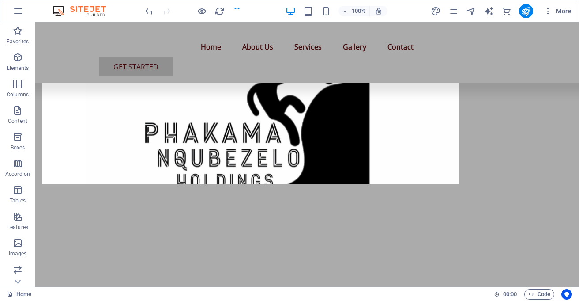
scroll to position [179, 0]
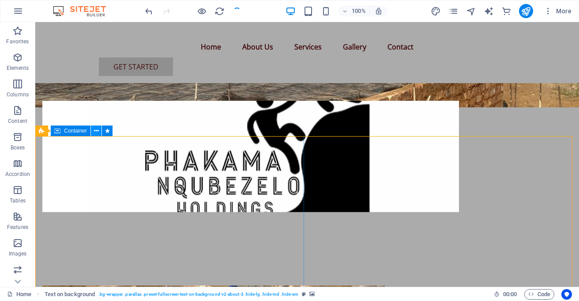
click at [94, 134] on icon at bounding box center [96, 130] width 5 height 9
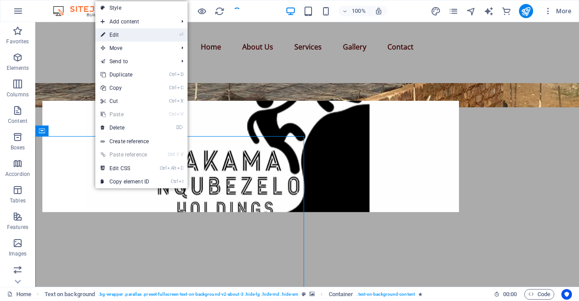
click at [117, 34] on link "⏎ Edit" at bounding box center [124, 34] width 59 height 13
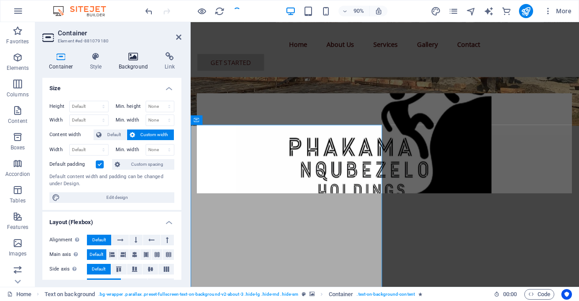
click at [128, 61] on h4 "Background" at bounding box center [135, 61] width 46 height 19
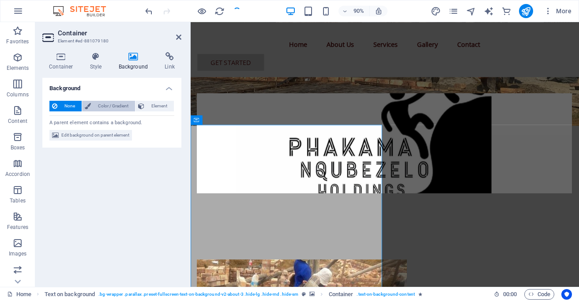
click at [112, 102] on span "Color / Gradient" at bounding box center [113, 106] width 39 height 11
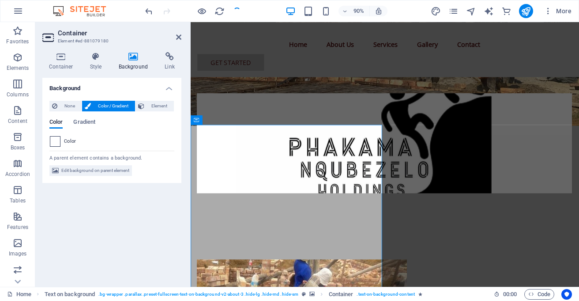
click at [56, 141] on span at bounding box center [55, 141] width 10 height 10
type input "#ffffff"
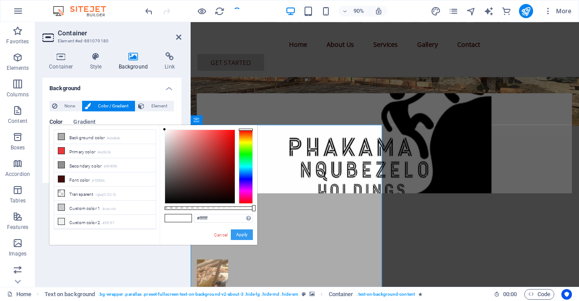
click at [239, 231] on button "Apply" at bounding box center [242, 234] width 22 height 11
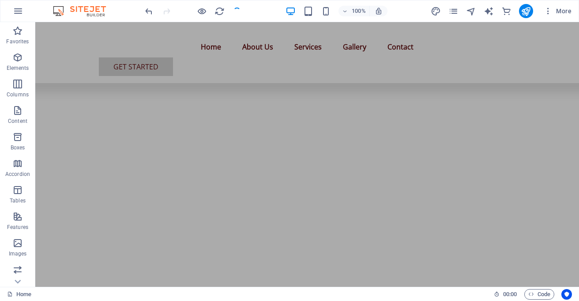
scroll to position [459, 0]
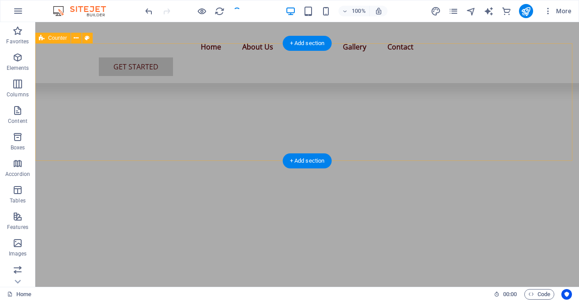
scroll to position [459, 0]
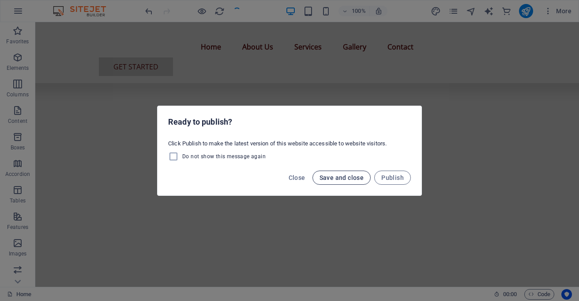
click at [342, 177] on span "Save and close" at bounding box center [341, 177] width 45 height 7
